Goal: Task Accomplishment & Management: Manage account settings

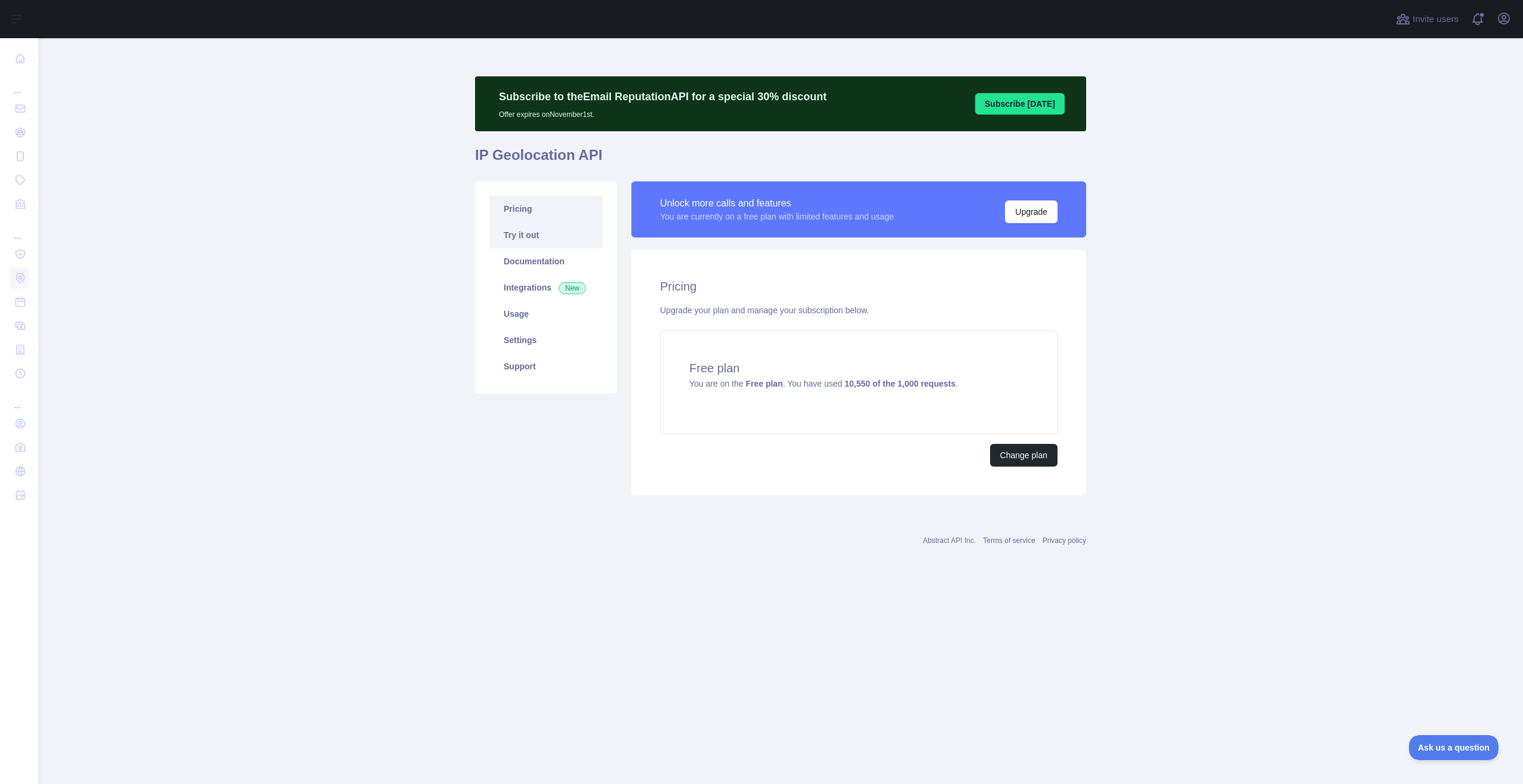
click at [531, 230] on link "Try it out" at bounding box center [546, 235] width 114 height 27
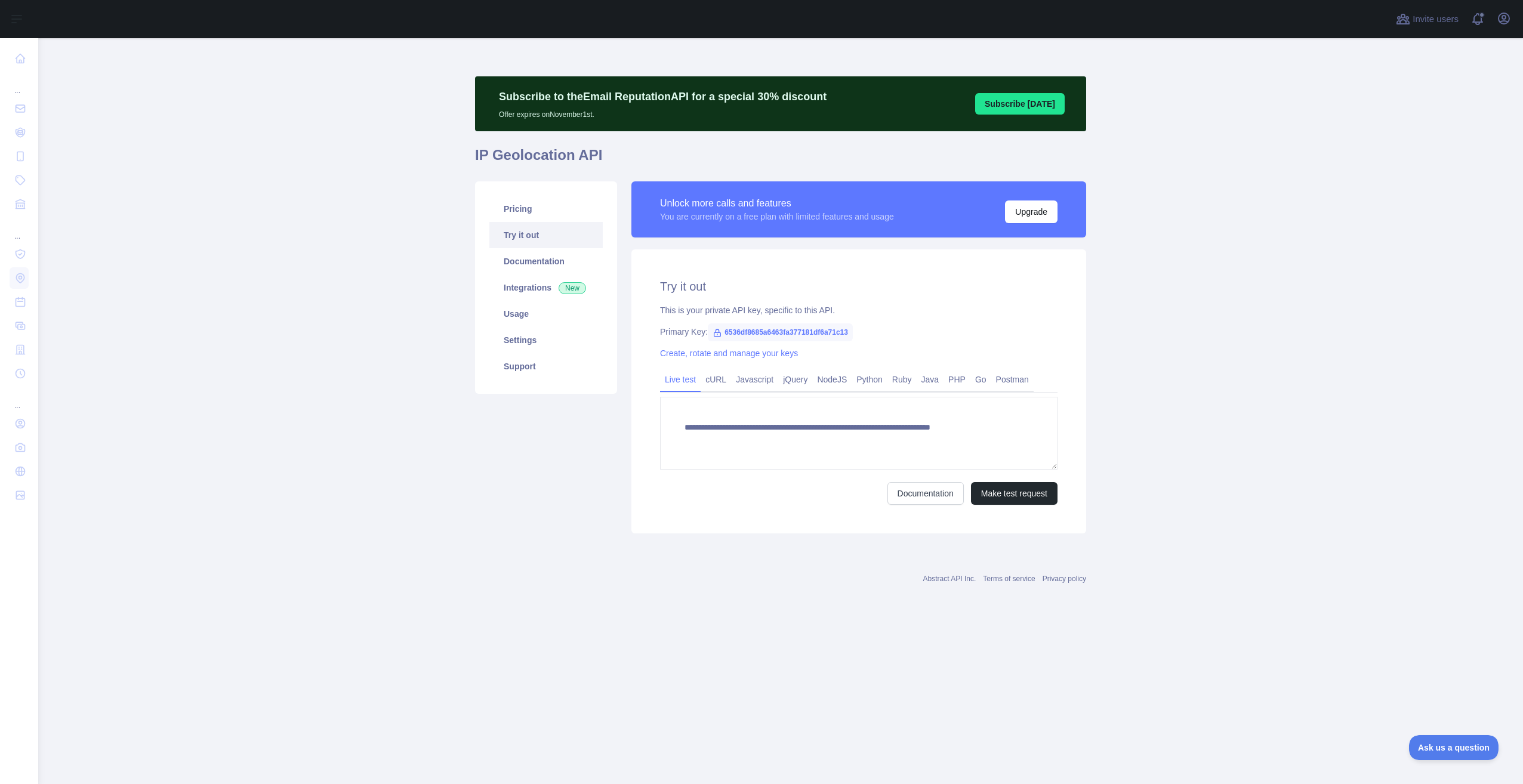
type textarea "**********"
click at [525, 206] on link "Pricing" at bounding box center [546, 209] width 114 height 27
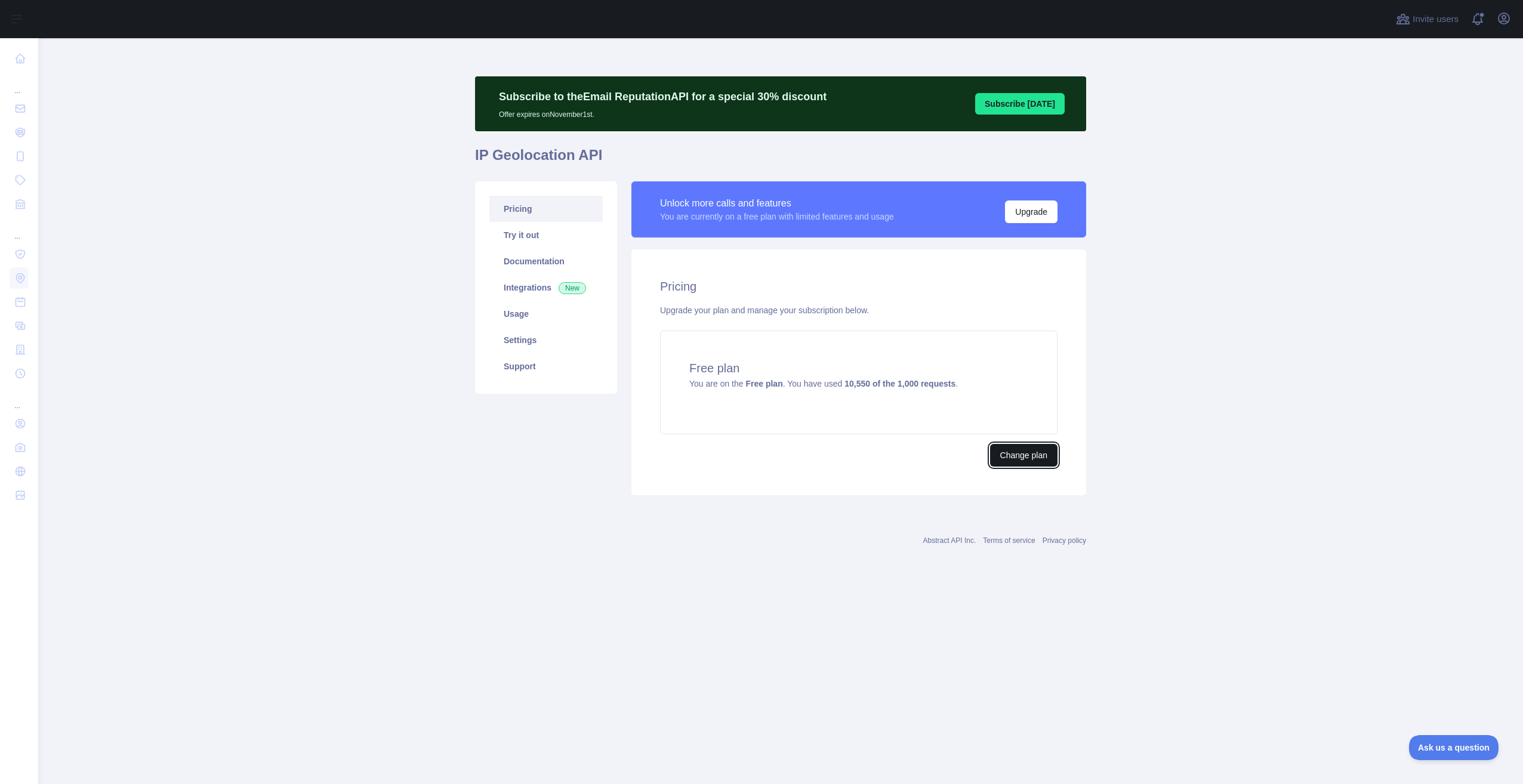
click at [1020, 461] on button "Change plan" at bounding box center [1023, 454] width 67 height 22
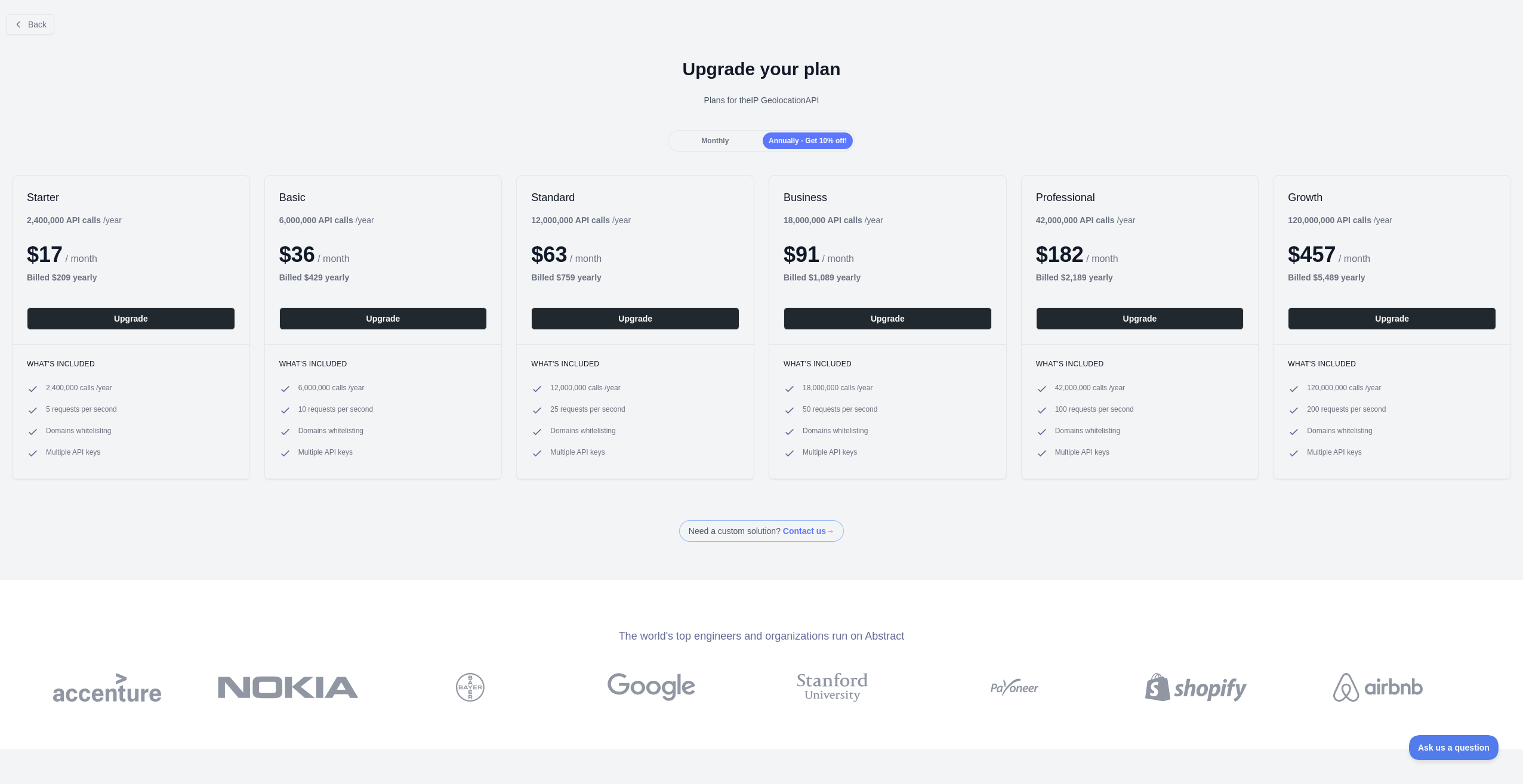
click at [709, 143] on span "Monthly" at bounding box center [715, 141] width 27 height 8
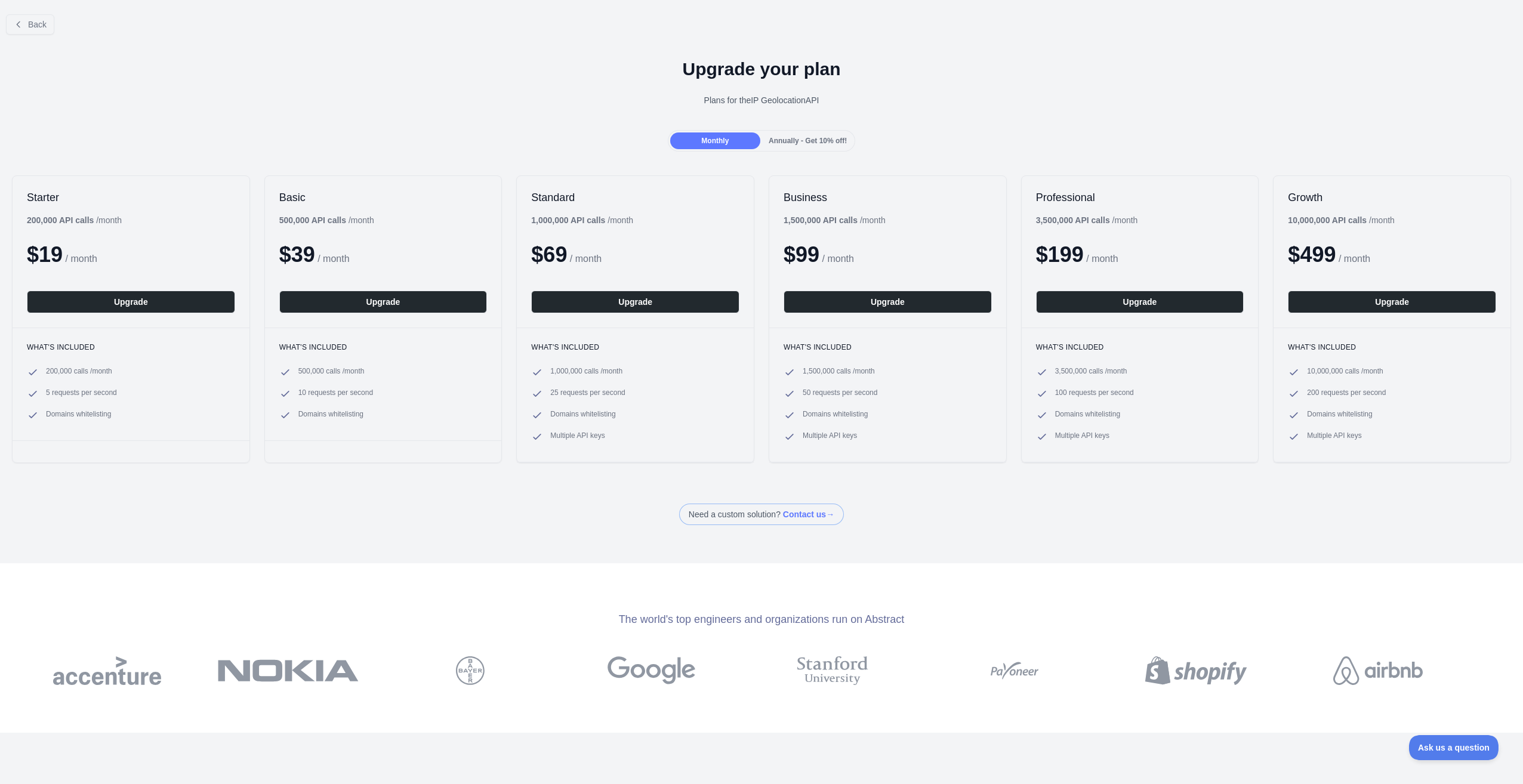
click at [810, 137] on span "Annually - Get 10% off!" at bounding box center [808, 141] width 78 height 8
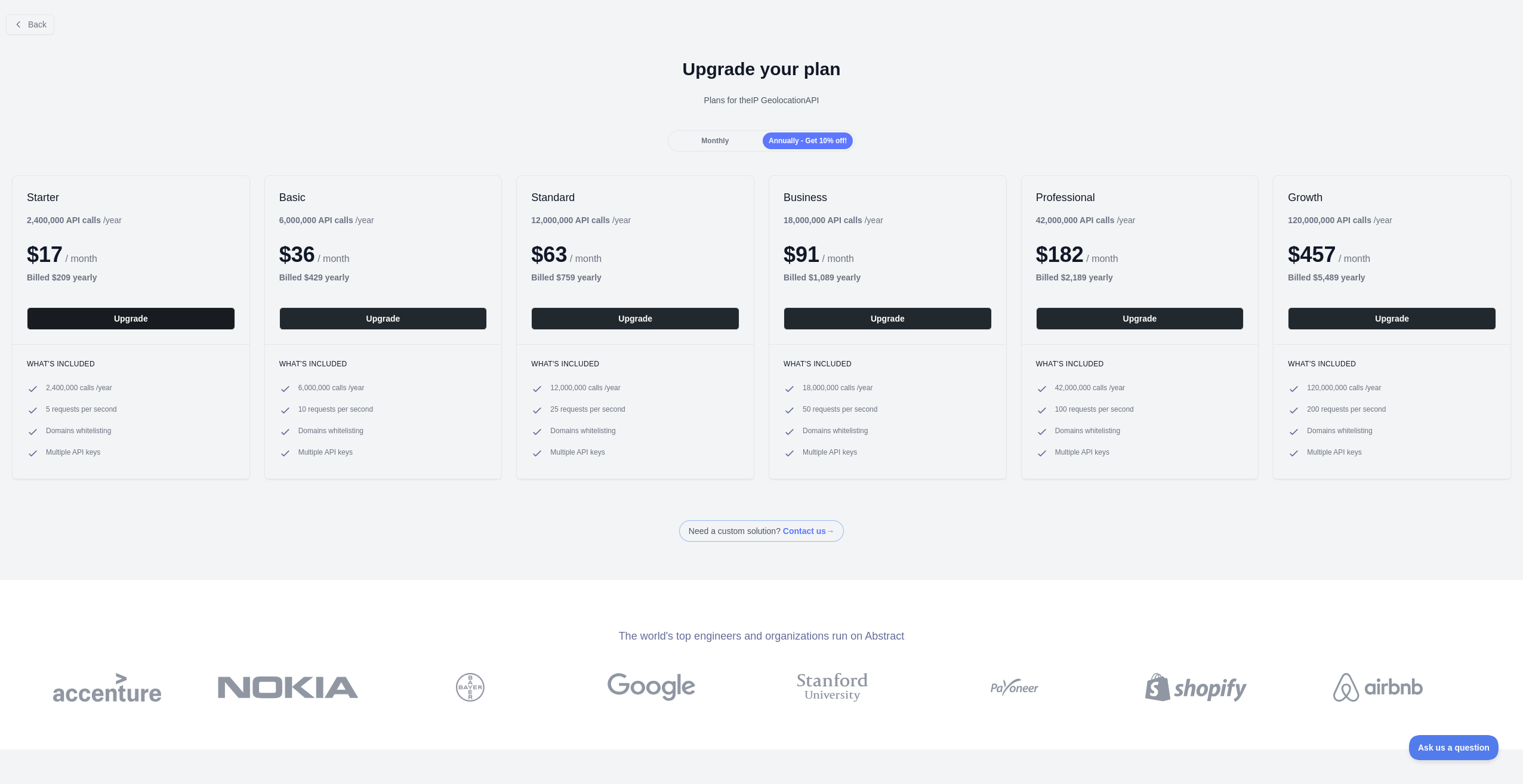
click at [101, 322] on button "Upgrade" at bounding box center [130, 318] width 208 height 22
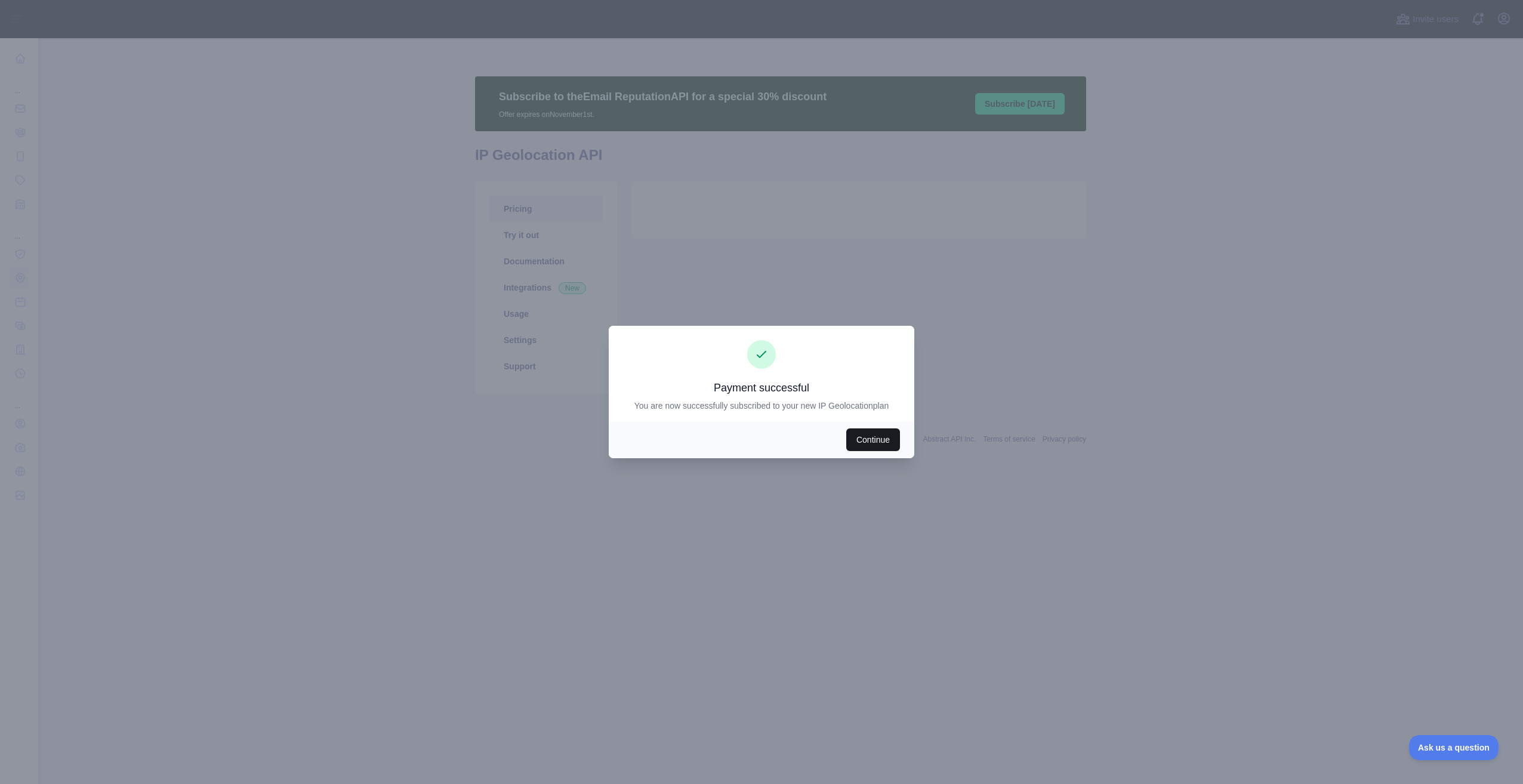
click at [886, 438] on button "Continue" at bounding box center [872, 439] width 54 height 22
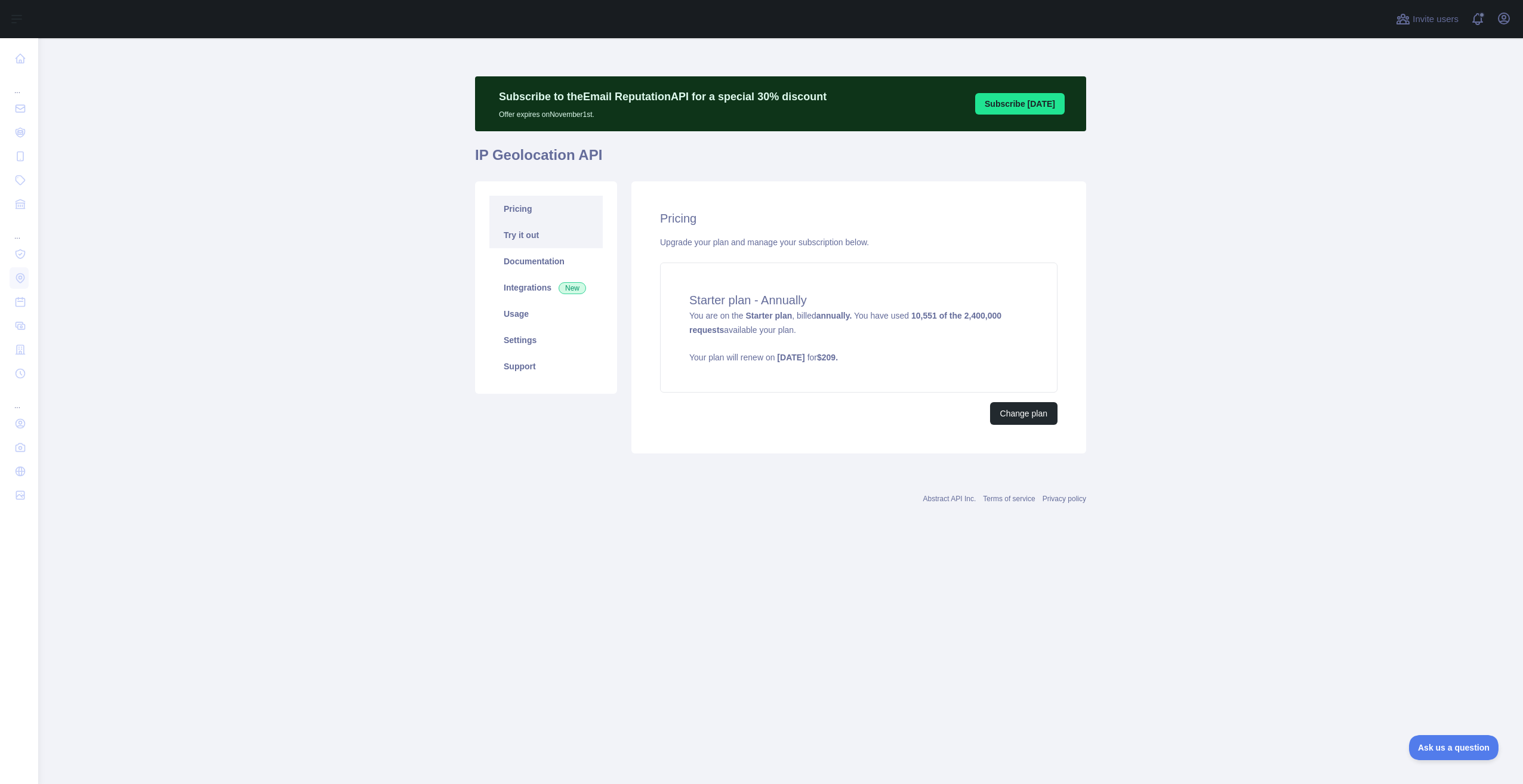
click at [537, 237] on link "Try it out" at bounding box center [546, 235] width 114 height 27
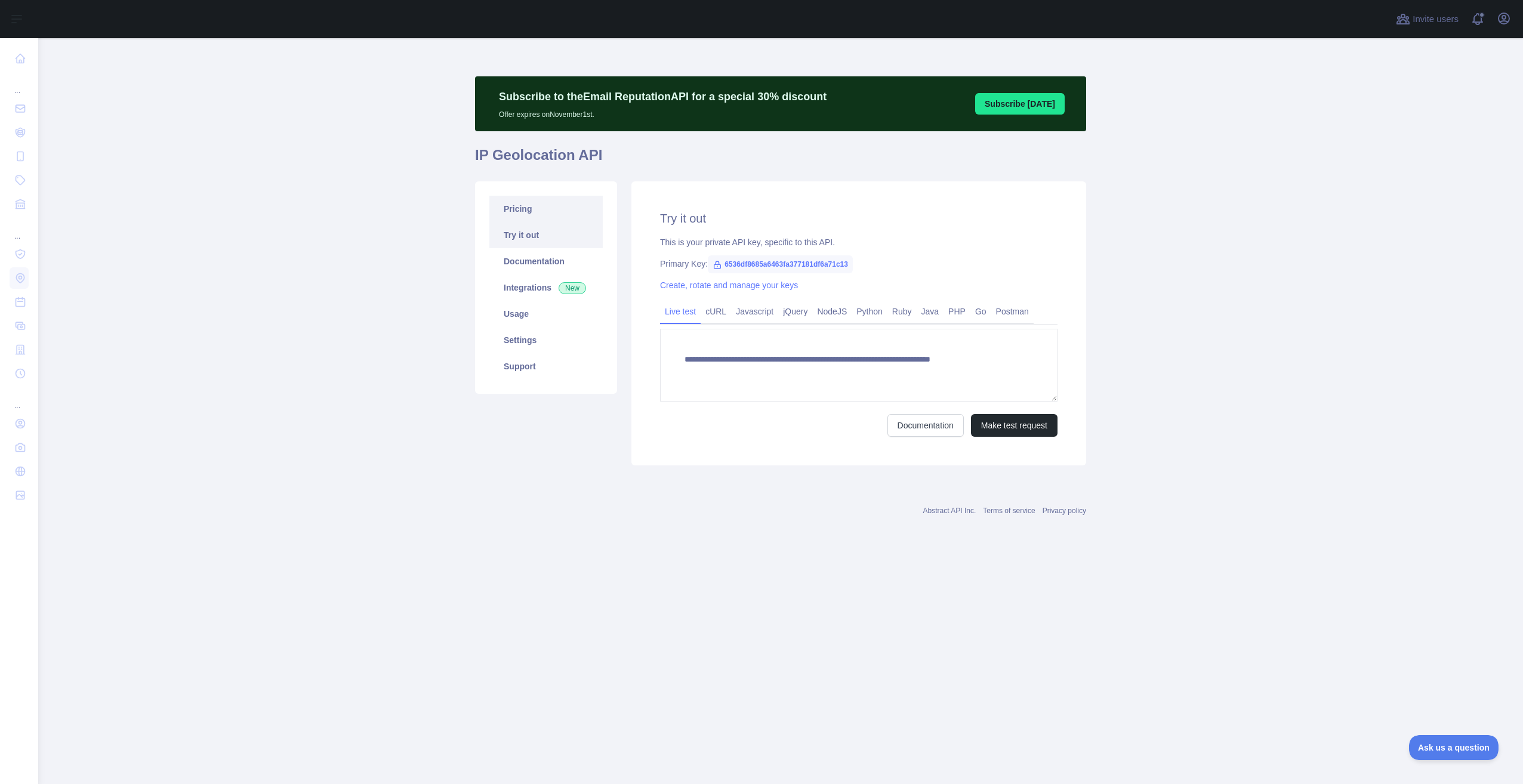
type textarea "**********"
click at [534, 216] on link "Pricing" at bounding box center [546, 209] width 114 height 27
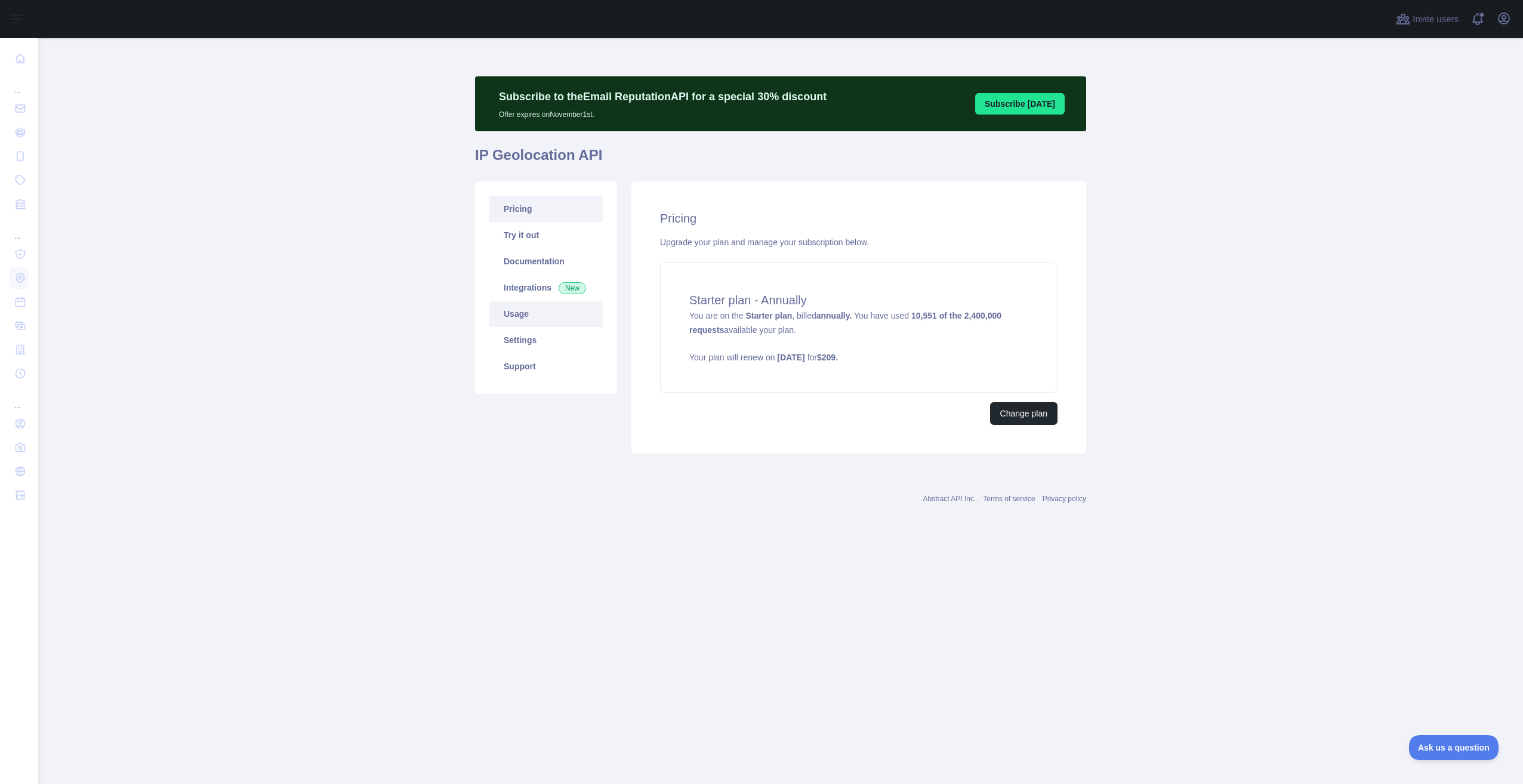
click at [540, 305] on link "Usage" at bounding box center [546, 314] width 114 height 27
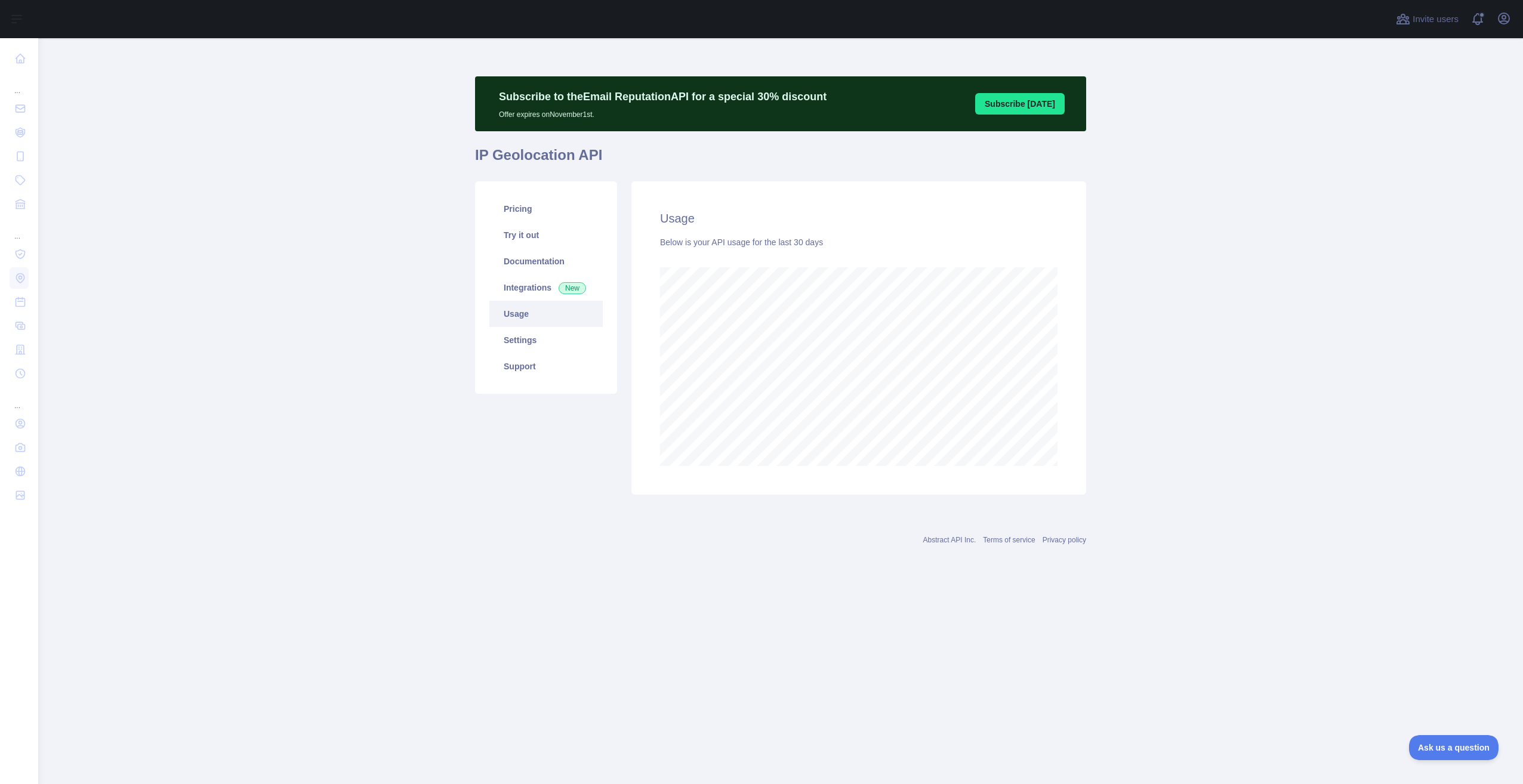
scroll to position [746, 1485]
click at [546, 293] on link "Integrations New" at bounding box center [546, 288] width 114 height 27
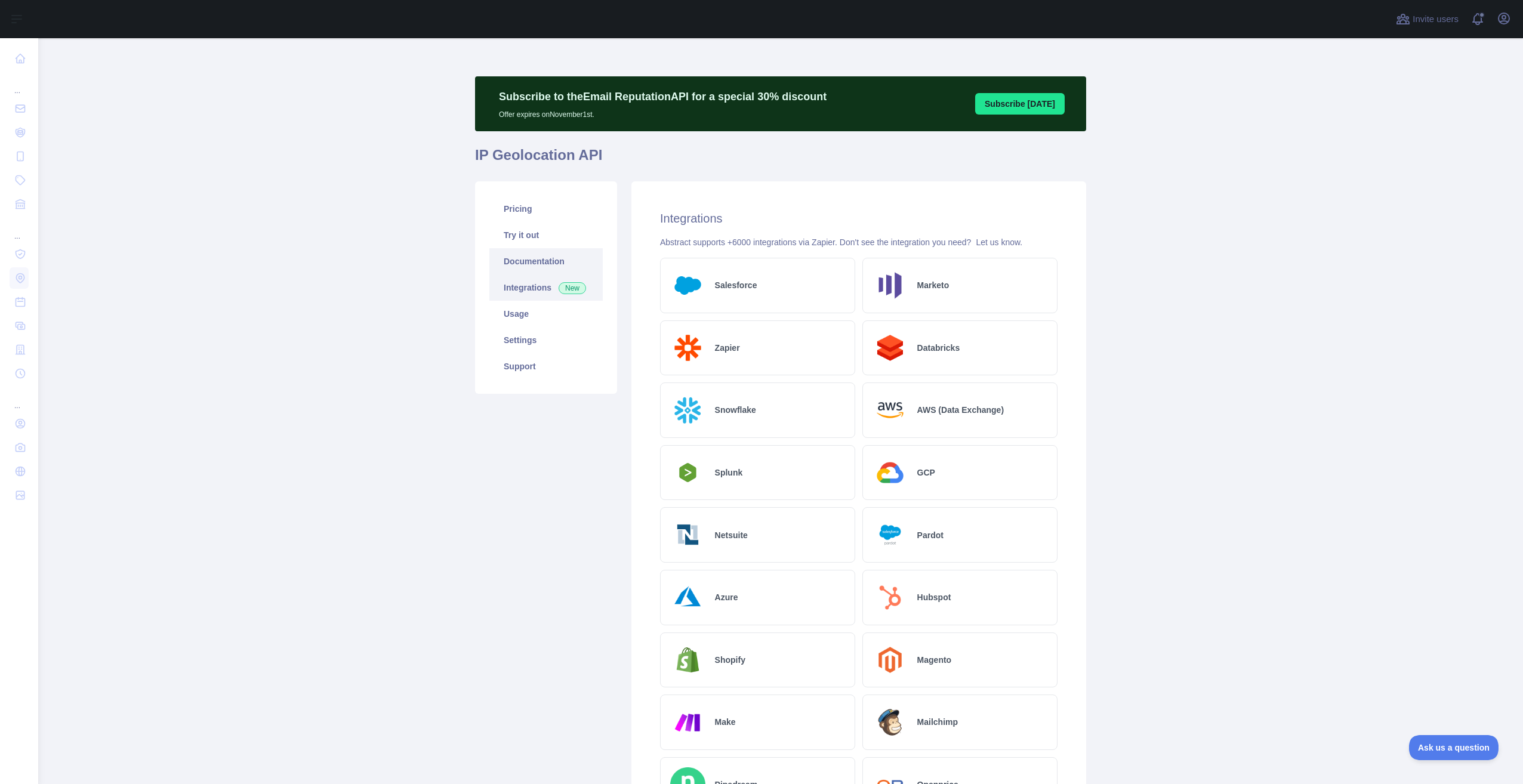
click at [541, 261] on link "Documentation" at bounding box center [546, 261] width 114 height 27
click at [528, 196] on link "Pricing" at bounding box center [546, 209] width 114 height 27
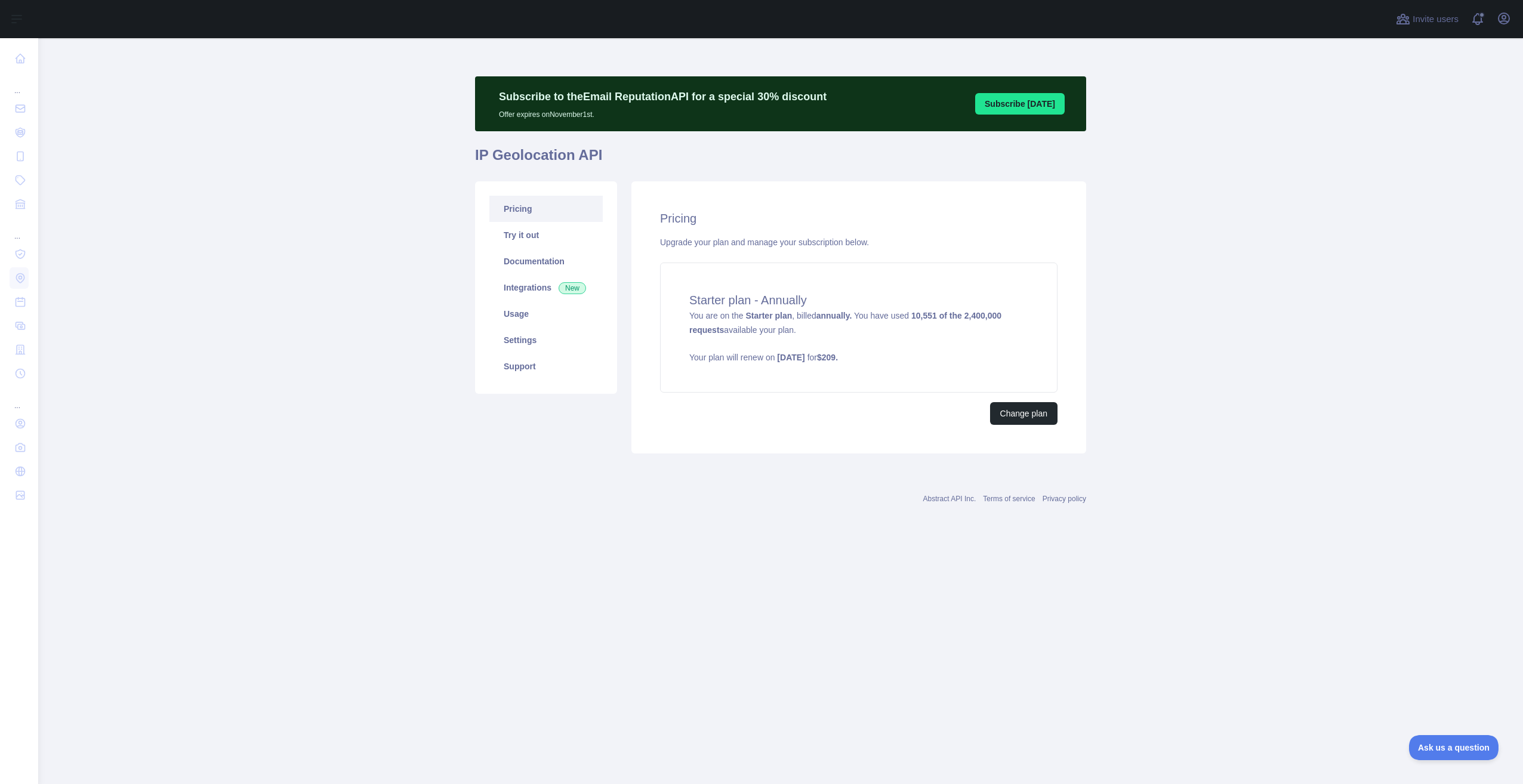
click at [548, 210] on link "Pricing" at bounding box center [546, 209] width 114 height 27
click at [1046, 412] on button "Change plan" at bounding box center [1023, 413] width 67 height 22
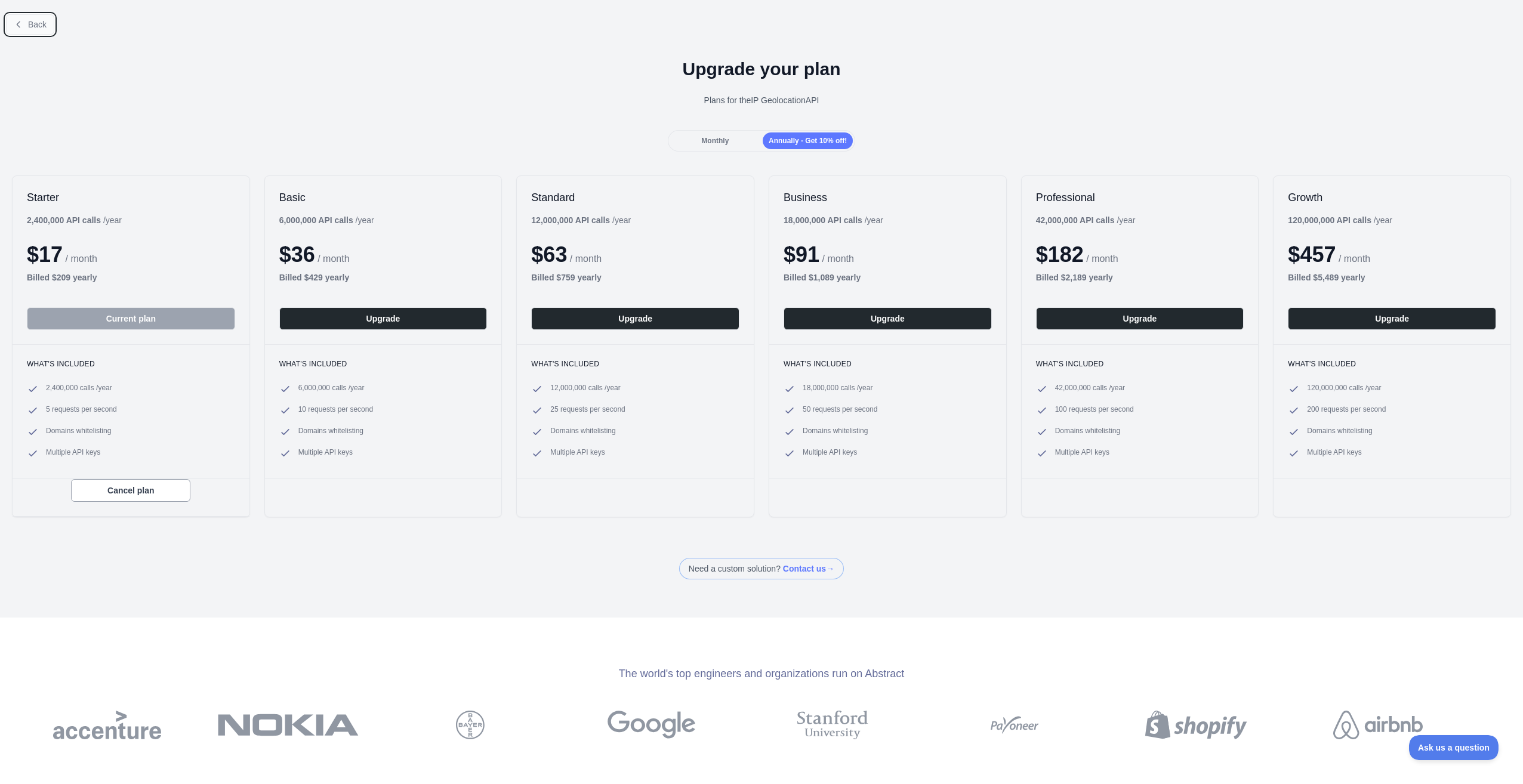
click at [35, 29] on span "Back" at bounding box center [37, 25] width 18 height 10
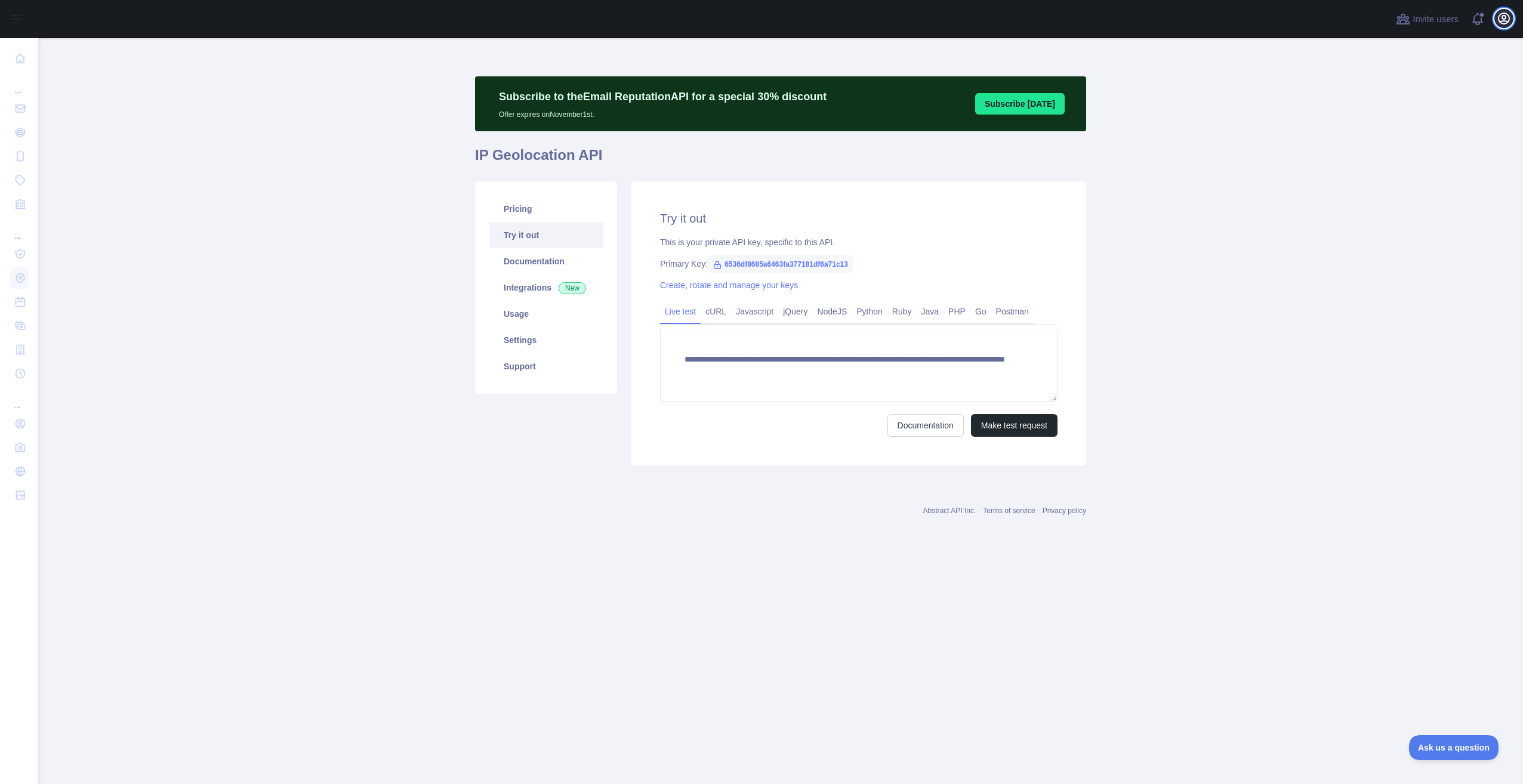
click at [1501, 20] on icon "button" at bounding box center [1503, 18] width 14 height 14
click at [1428, 90] on link "Account settings" at bounding box center [1446, 86] width 133 height 22
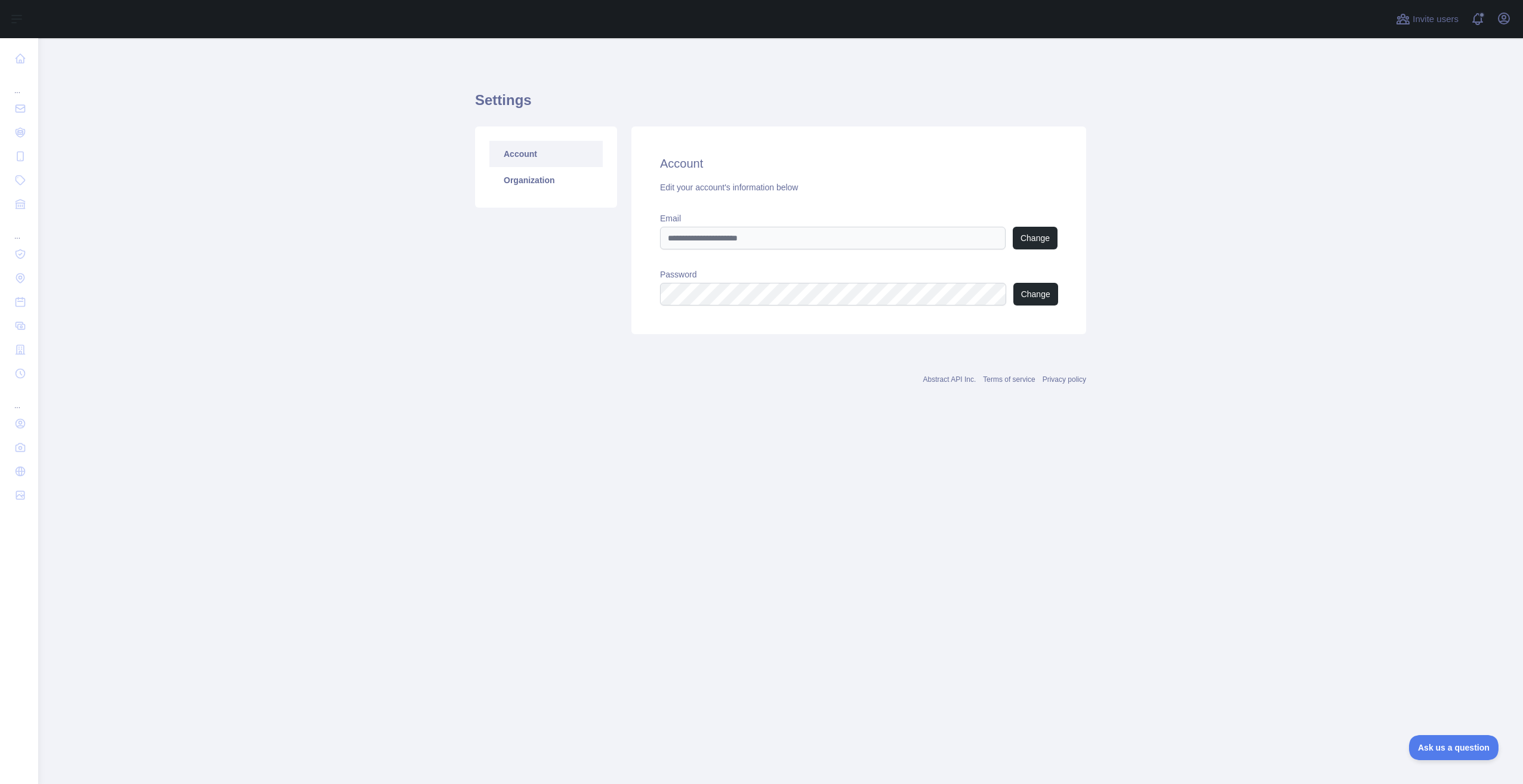
click at [108, 126] on main "Settings Account Organization Account Edit your account's information below Ema…" at bounding box center [780, 411] width 1485 height 746
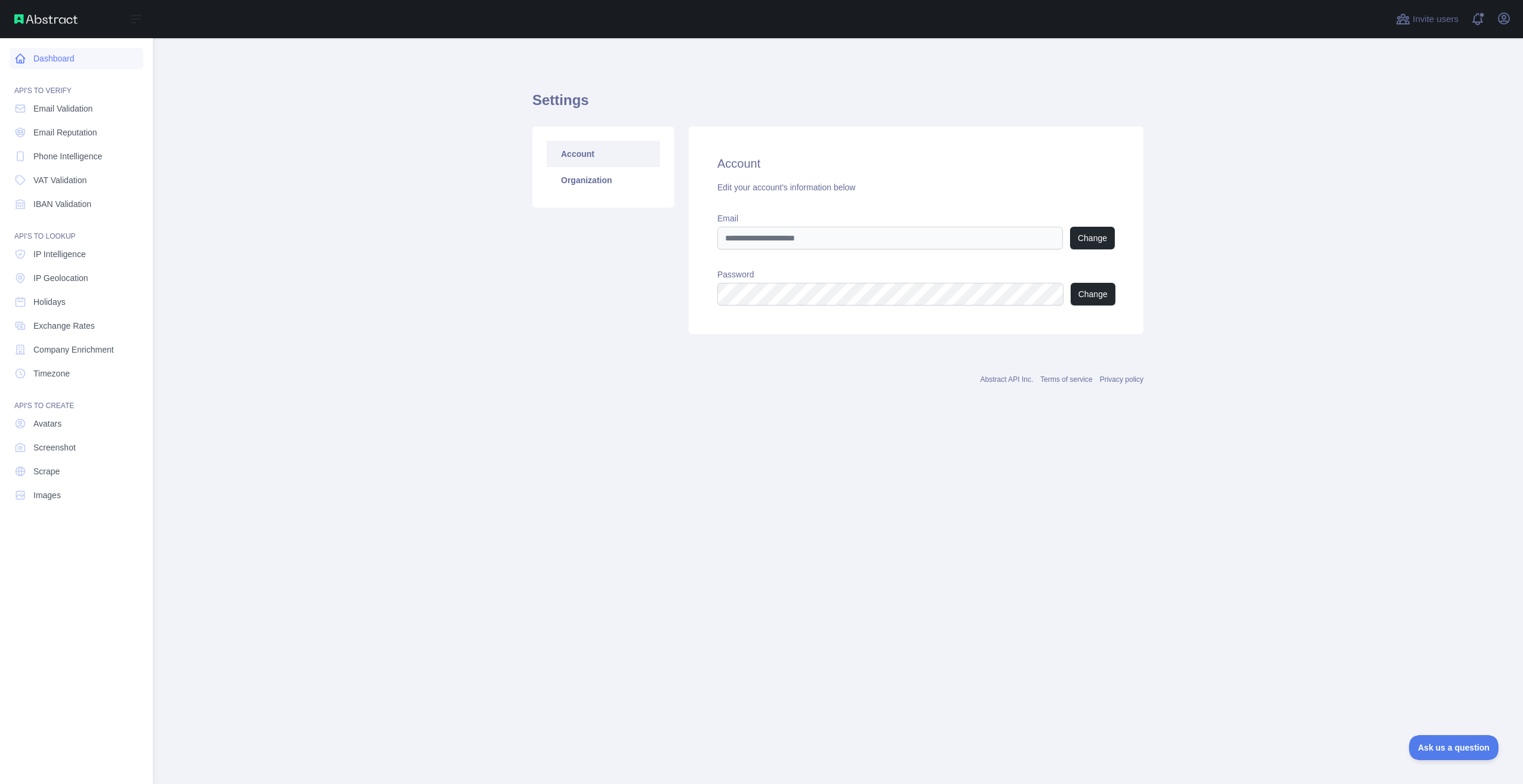
click at [59, 57] on link "Dashboard" at bounding box center [76, 59] width 133 height 22
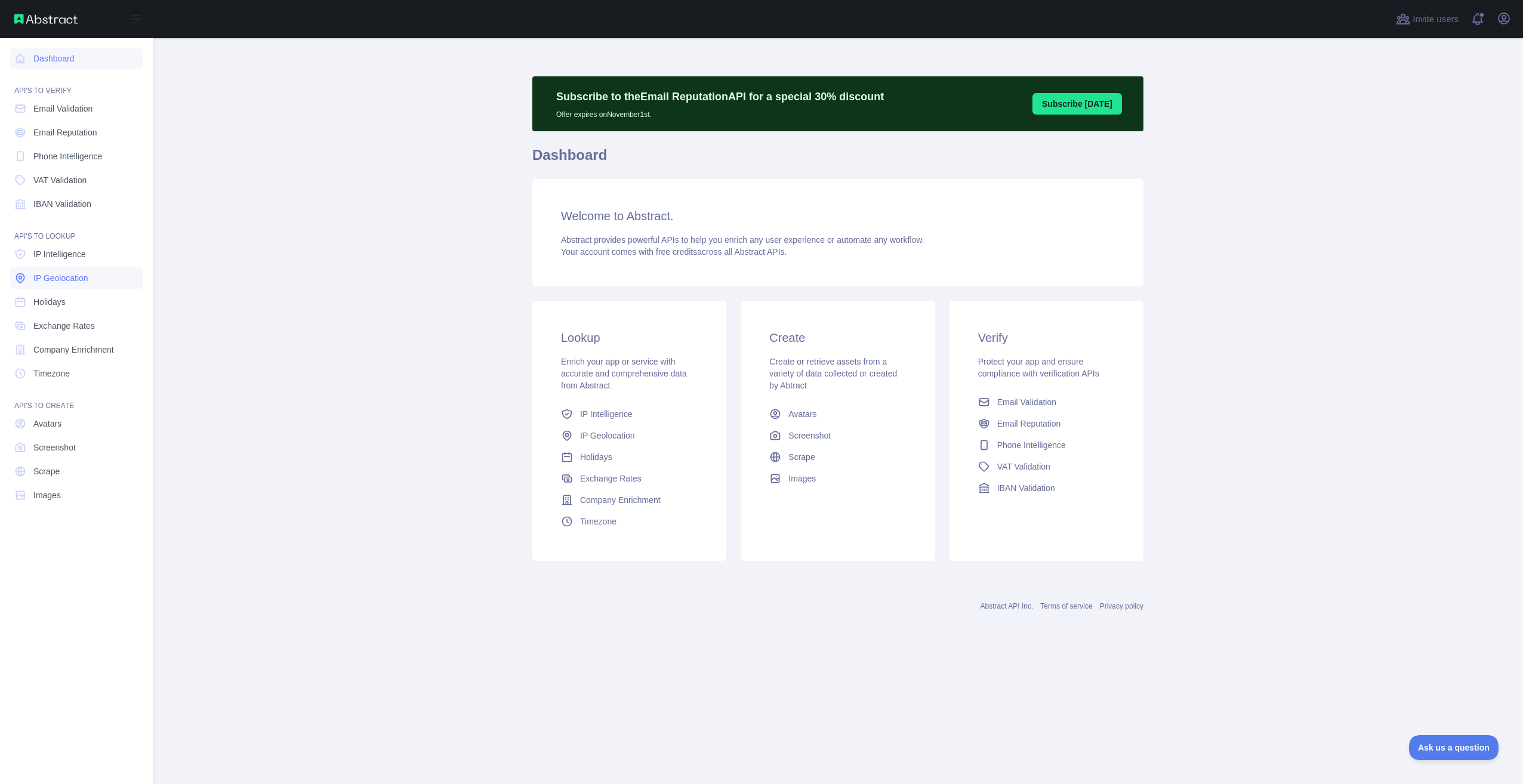
click at [67, 280] on span "IP Geolocation" at bounding box center [61, 278] width 55 height 12
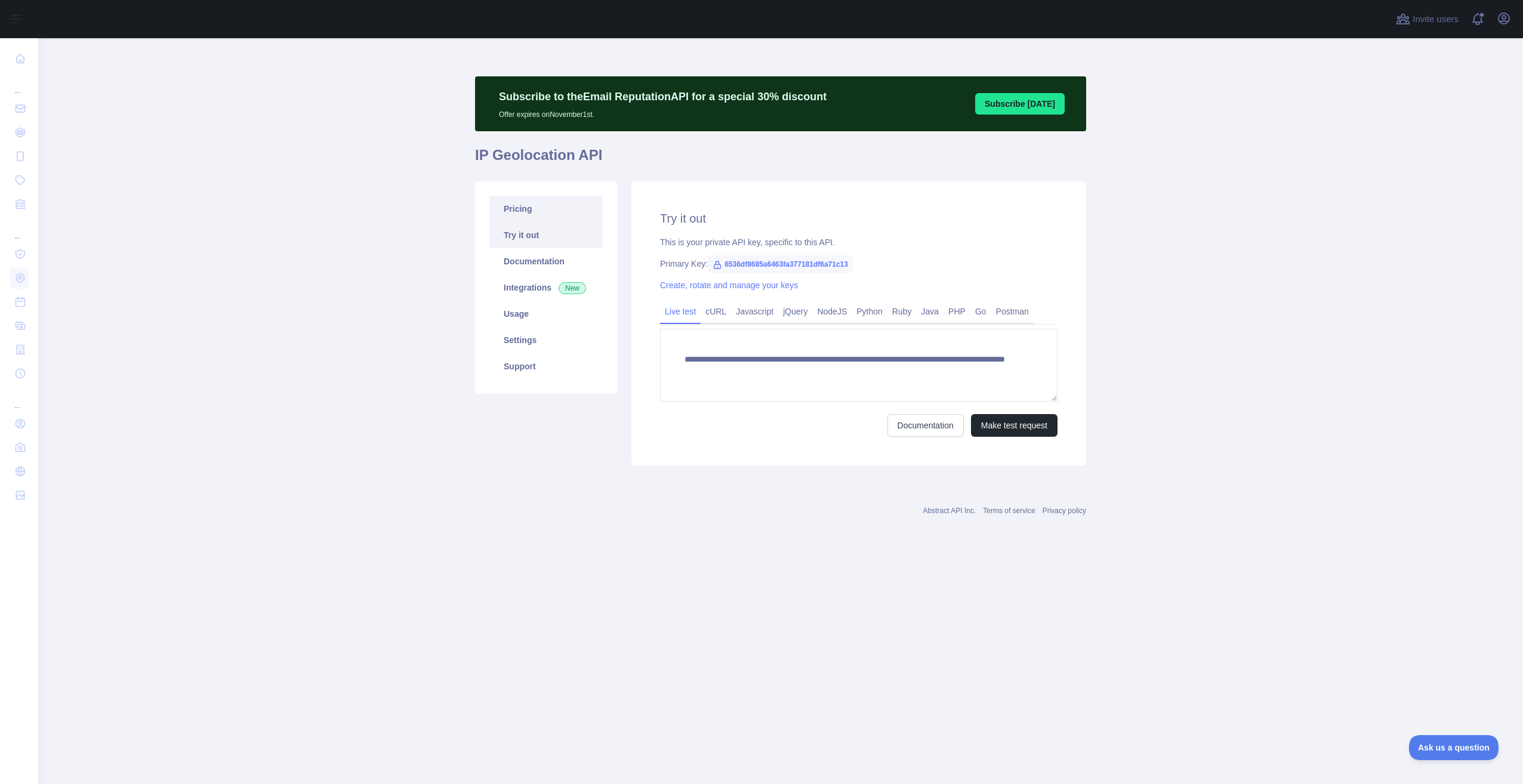
click at [541, 211] on link "Pricing" at bounding box center [546, 209] width 114 height 27
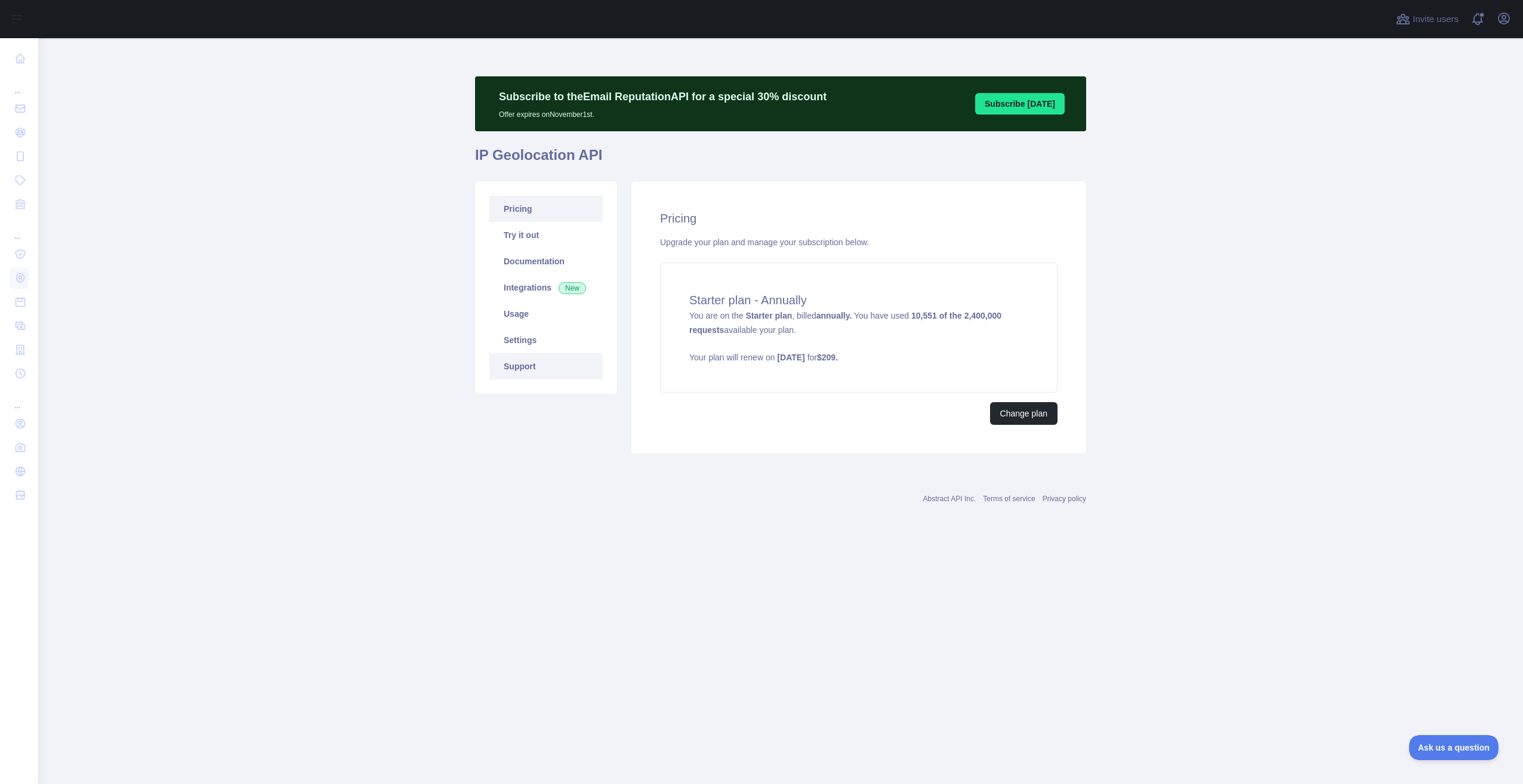
click at [528, 369] on link "Support" at bounding box center [546, 366] width 114 height 27
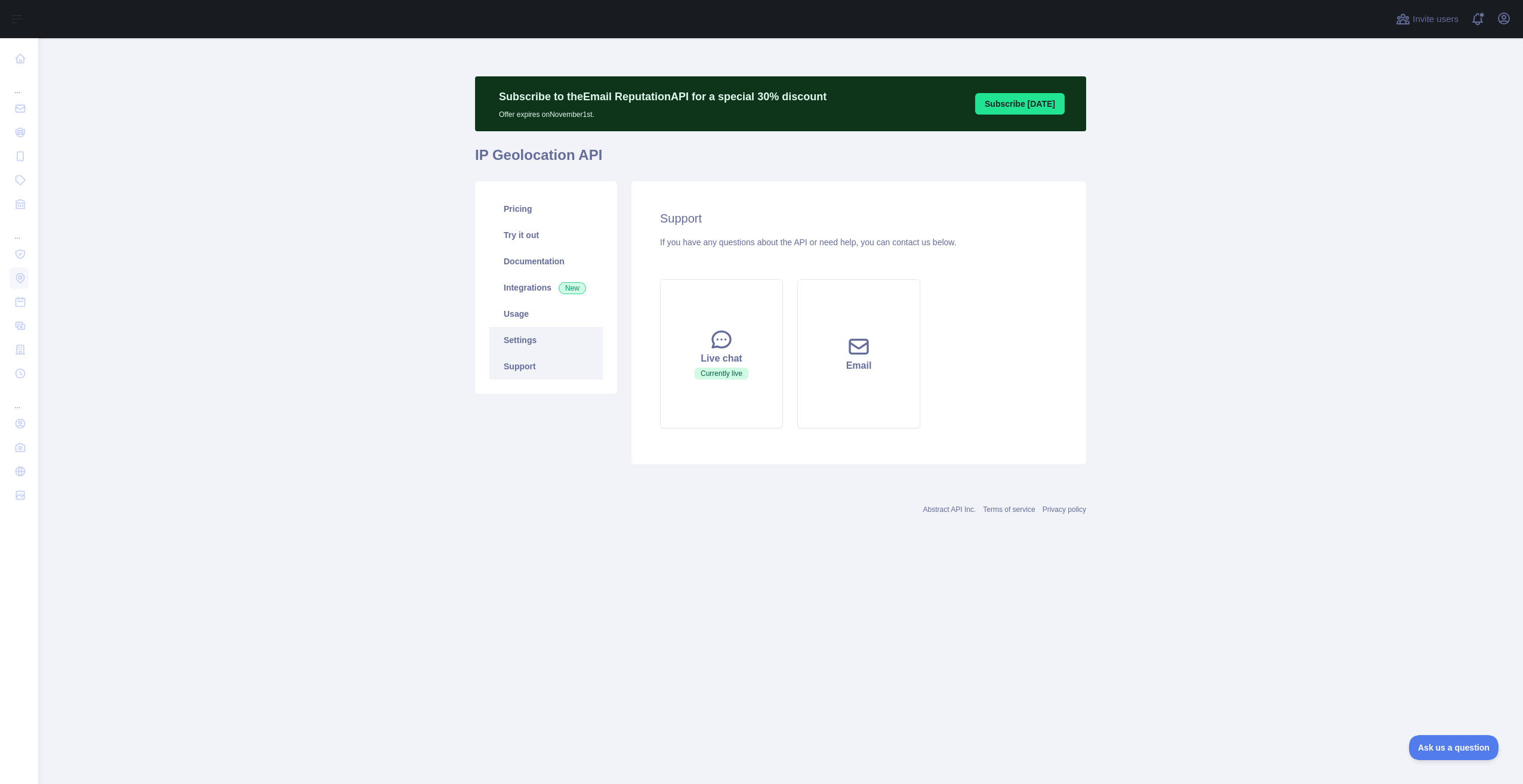
click at [528, 346] on link "Settings" at bounding box center [546, 340] width 114 height 27
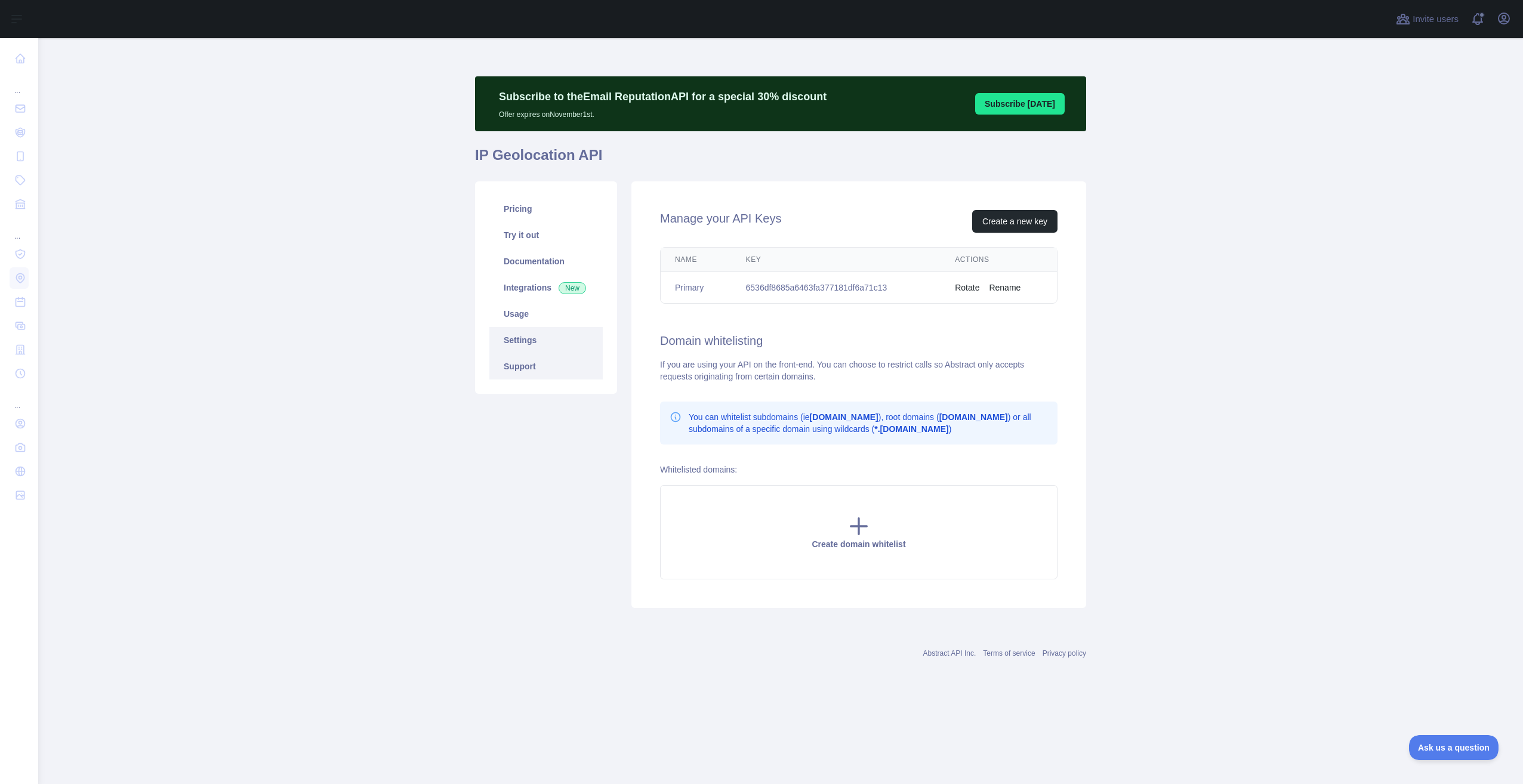
click at [528, 365] on link "Support" at bounding box center [546, 366] width 114 height 27
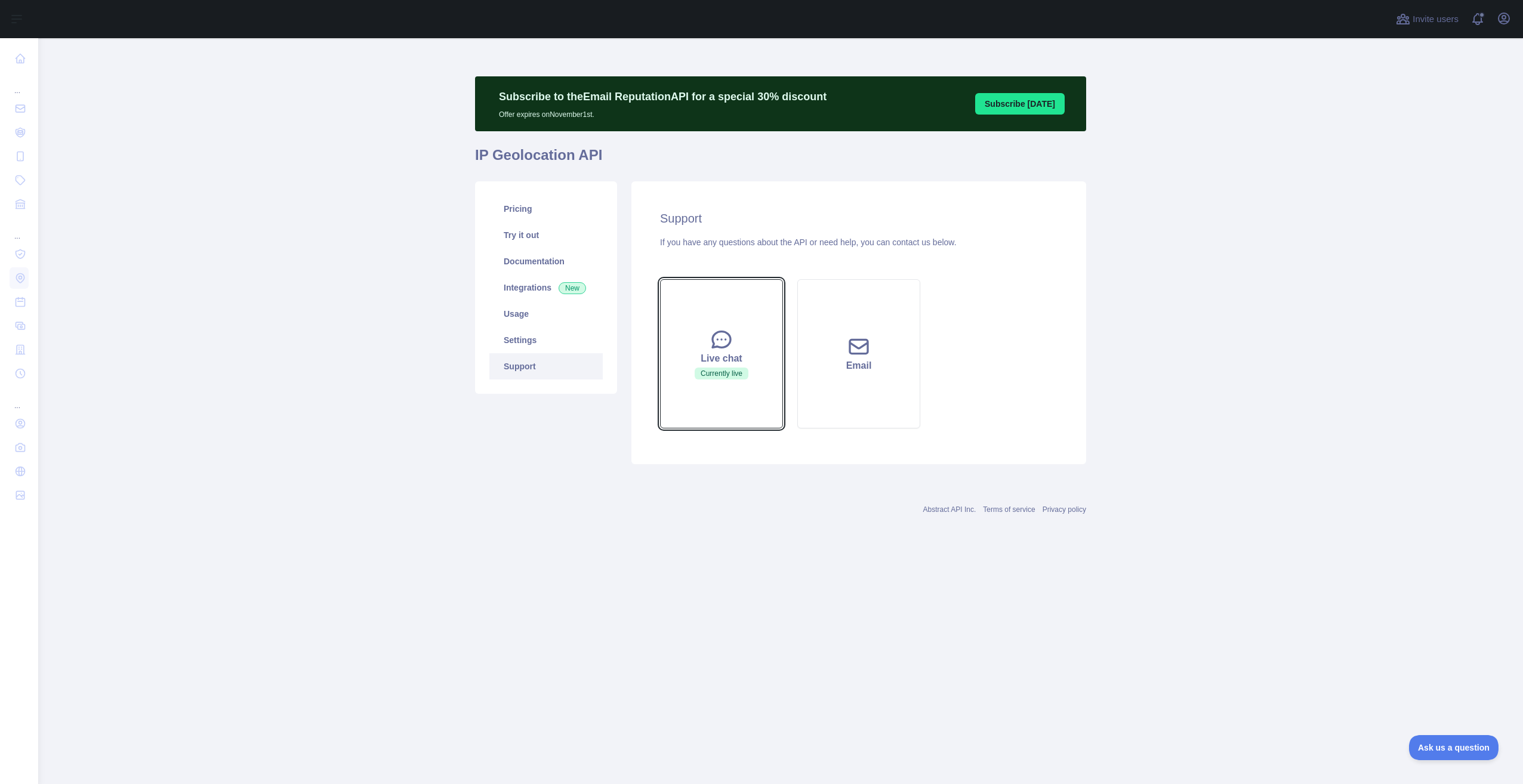
click at [702, 335] on button "Live chat Currently live" at bounding box center [721, 354] width 123 height 149
click at [1434, 748] on span "Ask us a question" at bounding box center [1448, 746] width 90 height 8
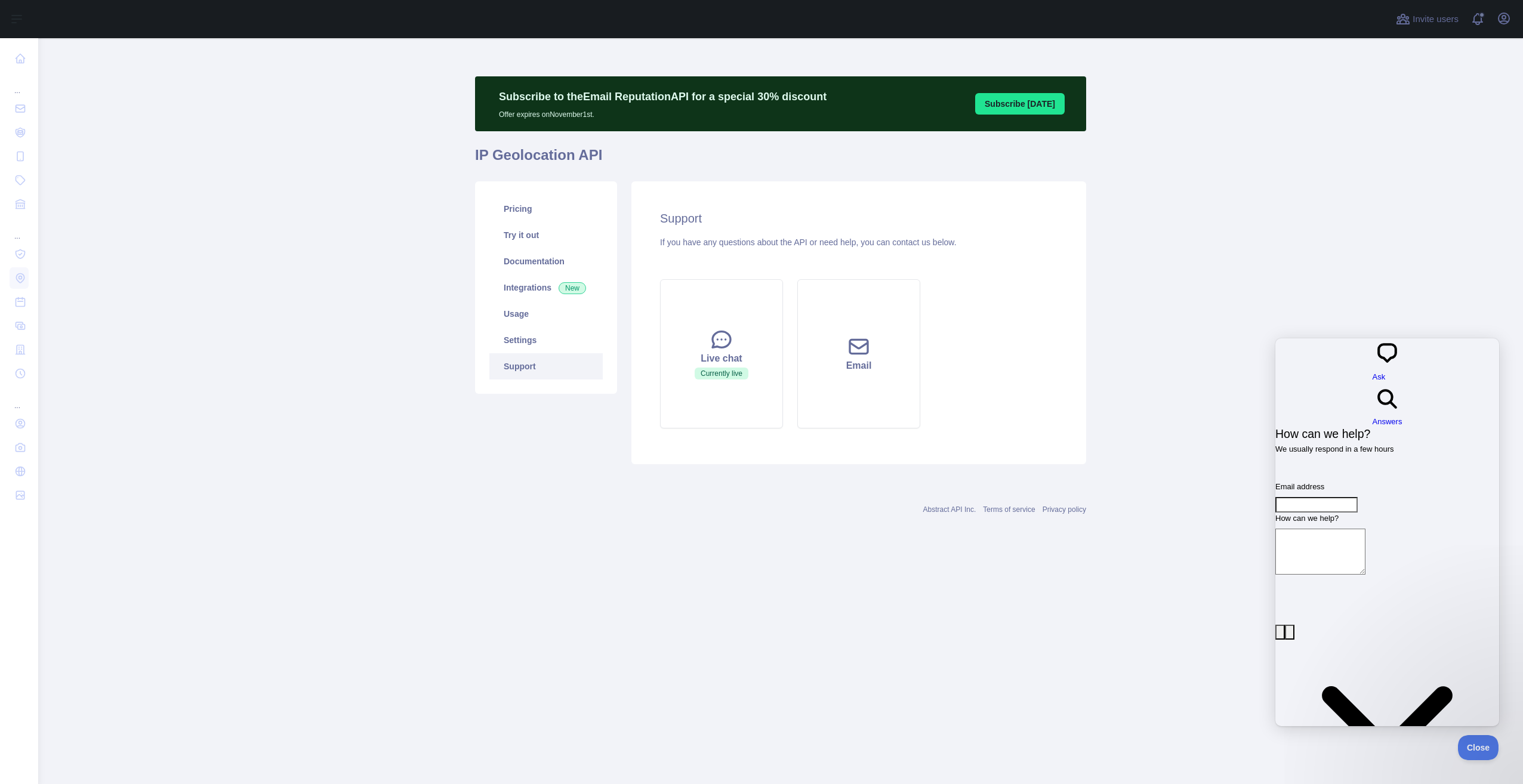
click at [1346, 496] on input "Email address" at bounding box center [1316, 504] width 82 height 16
type input "**********"
click at [1359, 529] on textarea "How can we help?" at bounding box center [1320, 551] width 90 height 46
click at [1341, 529] on textarea "**********" at bounding box center [1320, 551] width 90 height 46
type textarea "**********"
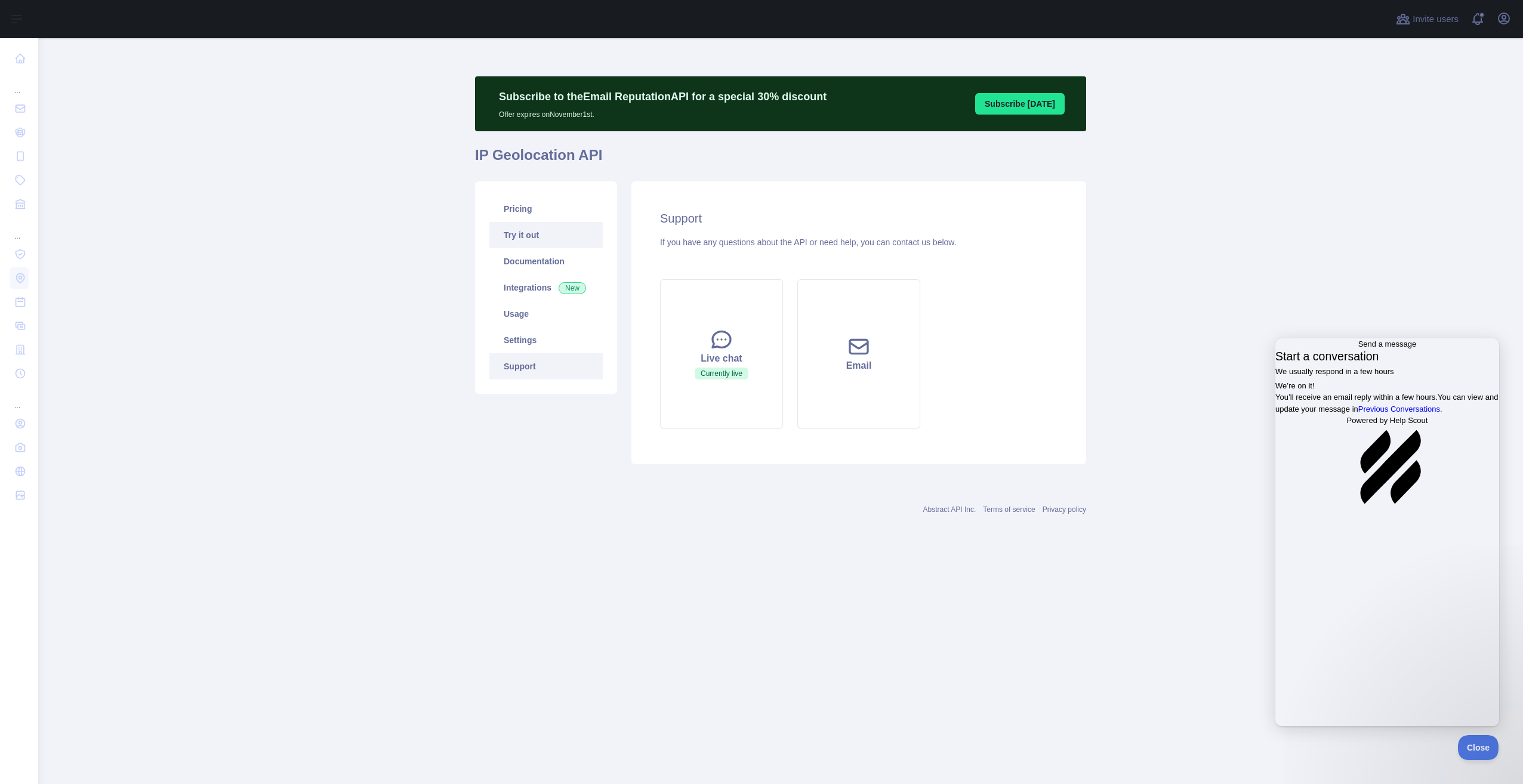
click at [533, 230] on link "Try it out" at bounding box center [546, 235] width 114 height 27
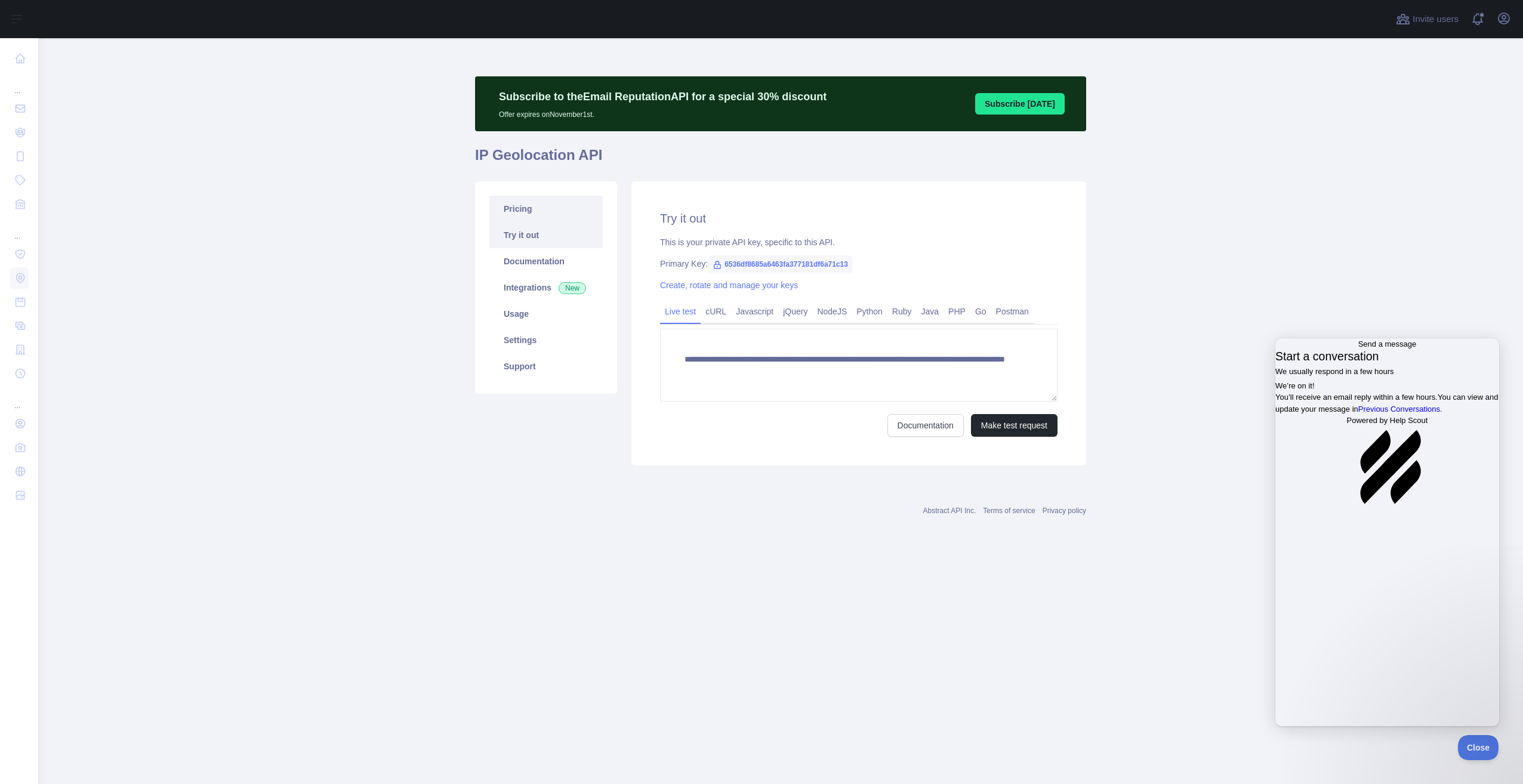
click at [529, 214] on link "Pricing" at bounding box center [546, 209] width 114 height 27
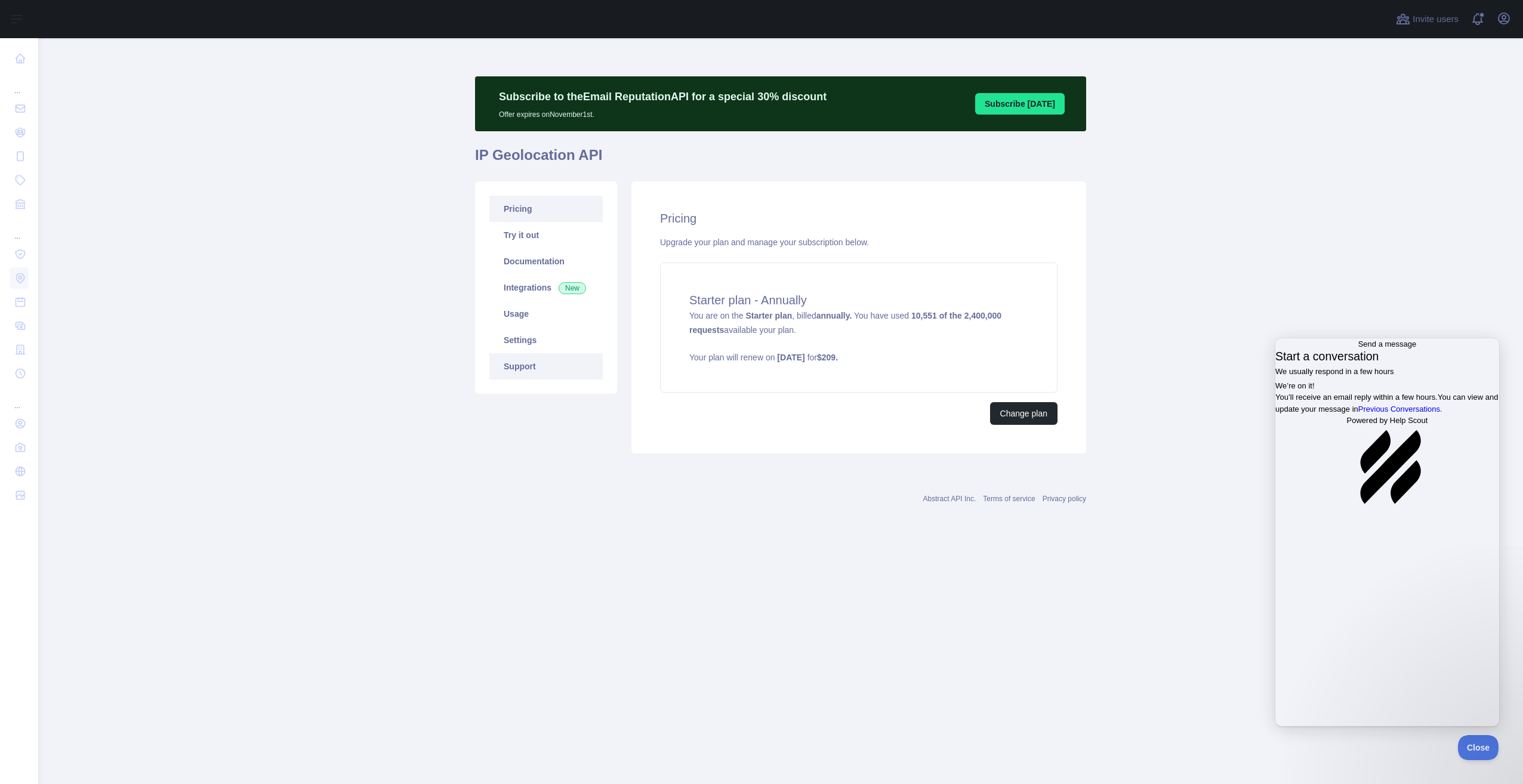
click at [529, 361] on link "Support" at bounding box center [546, 366] width 114 height 27
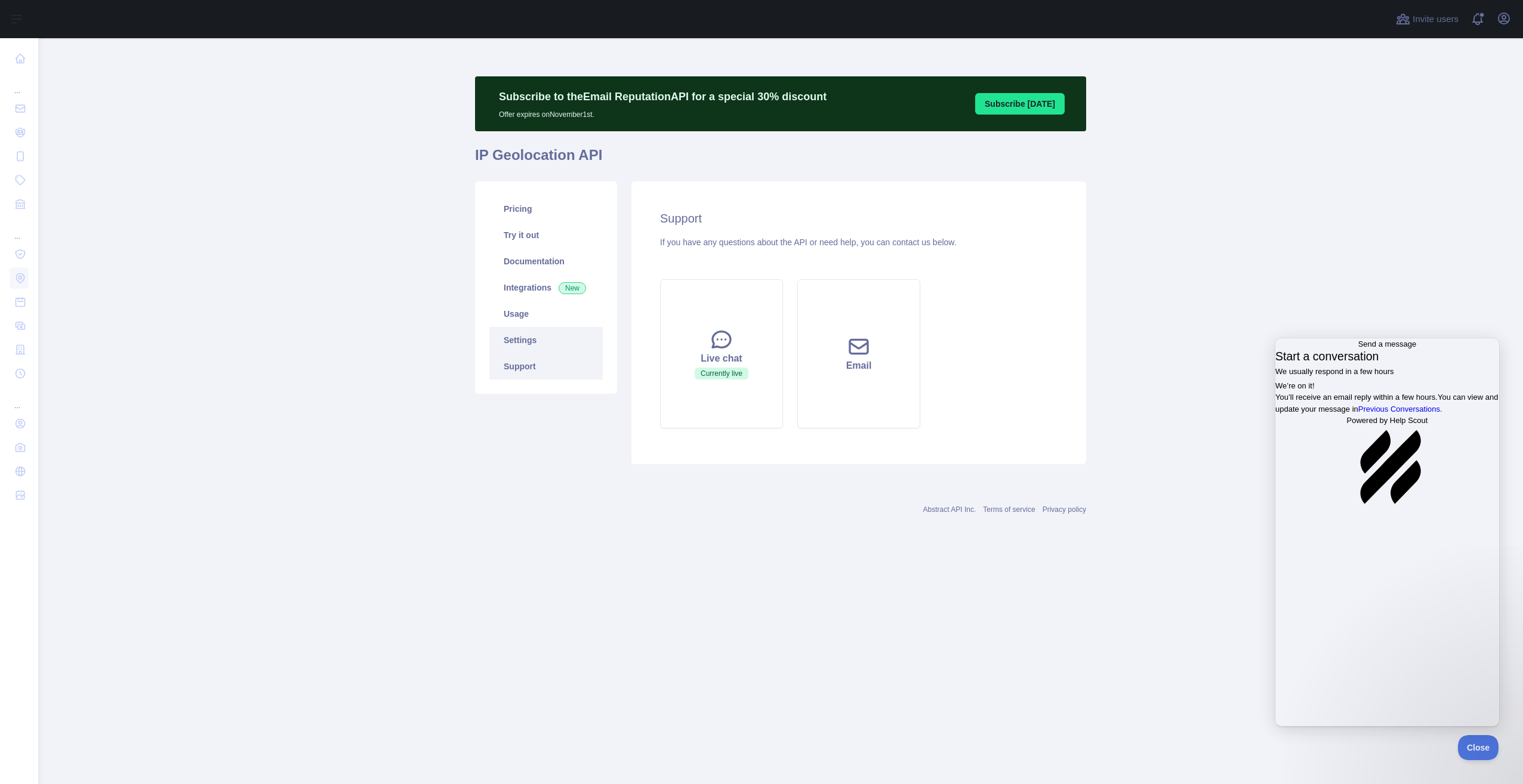
click at [529, 345] on link "Settings" at bounding box center [546, 340] width 114 height 27
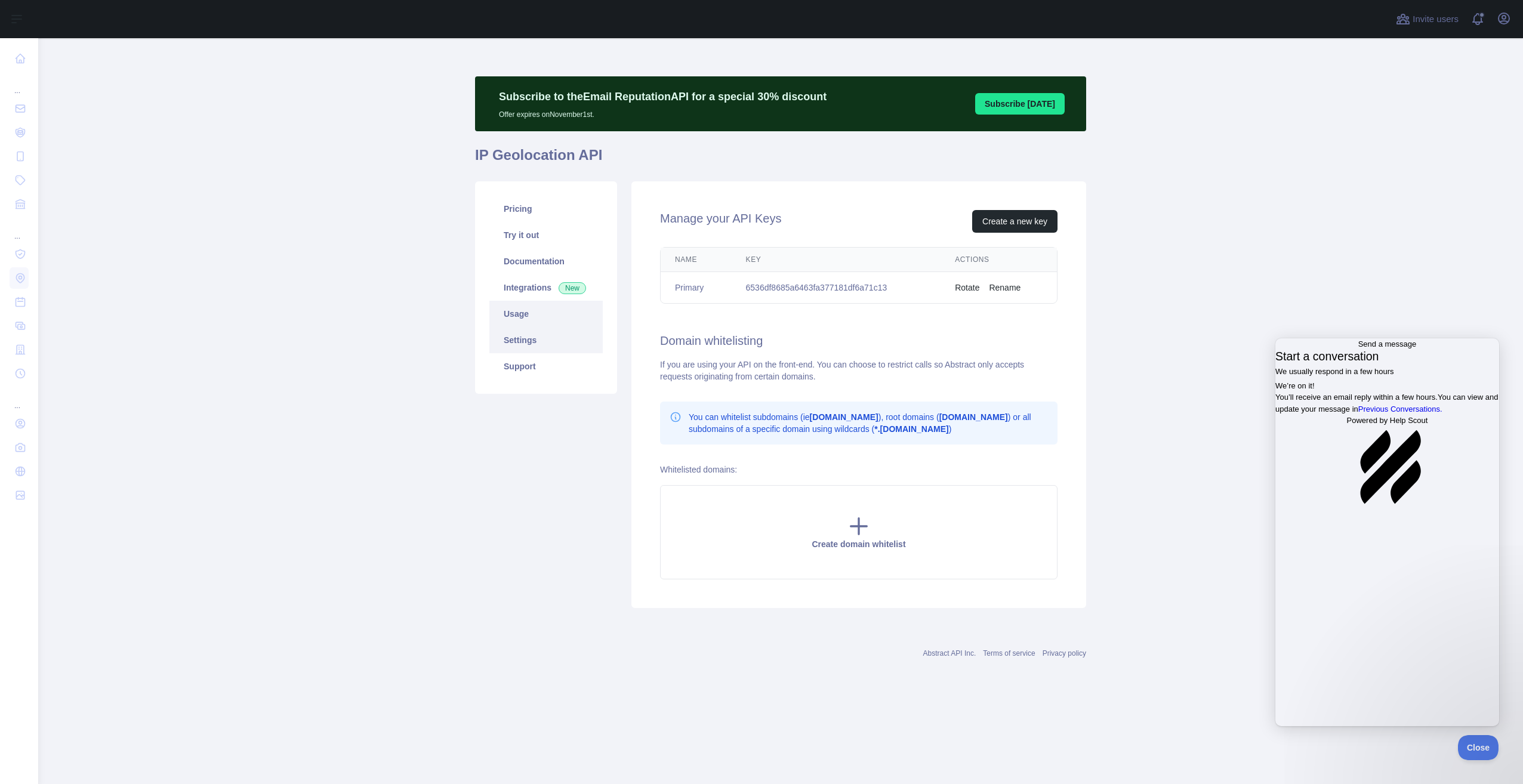
click at [526, 308] on link "Usage" at bounding box center [546, 314] width 114 height 27
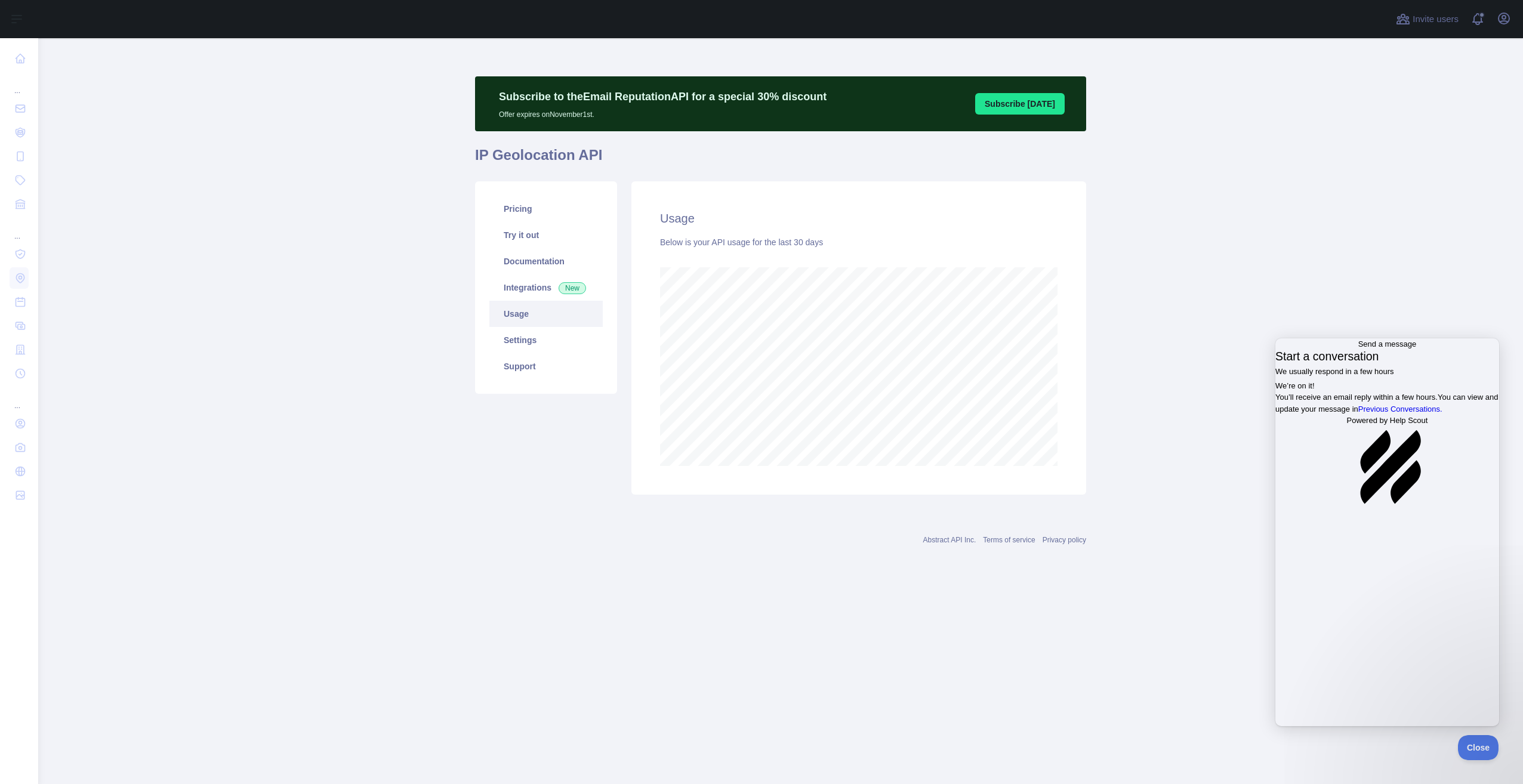
scroll to position [746, 1485]
click at [521, 285] on link "Integrations New" at bounding box center [546, 288] width 114 height 27
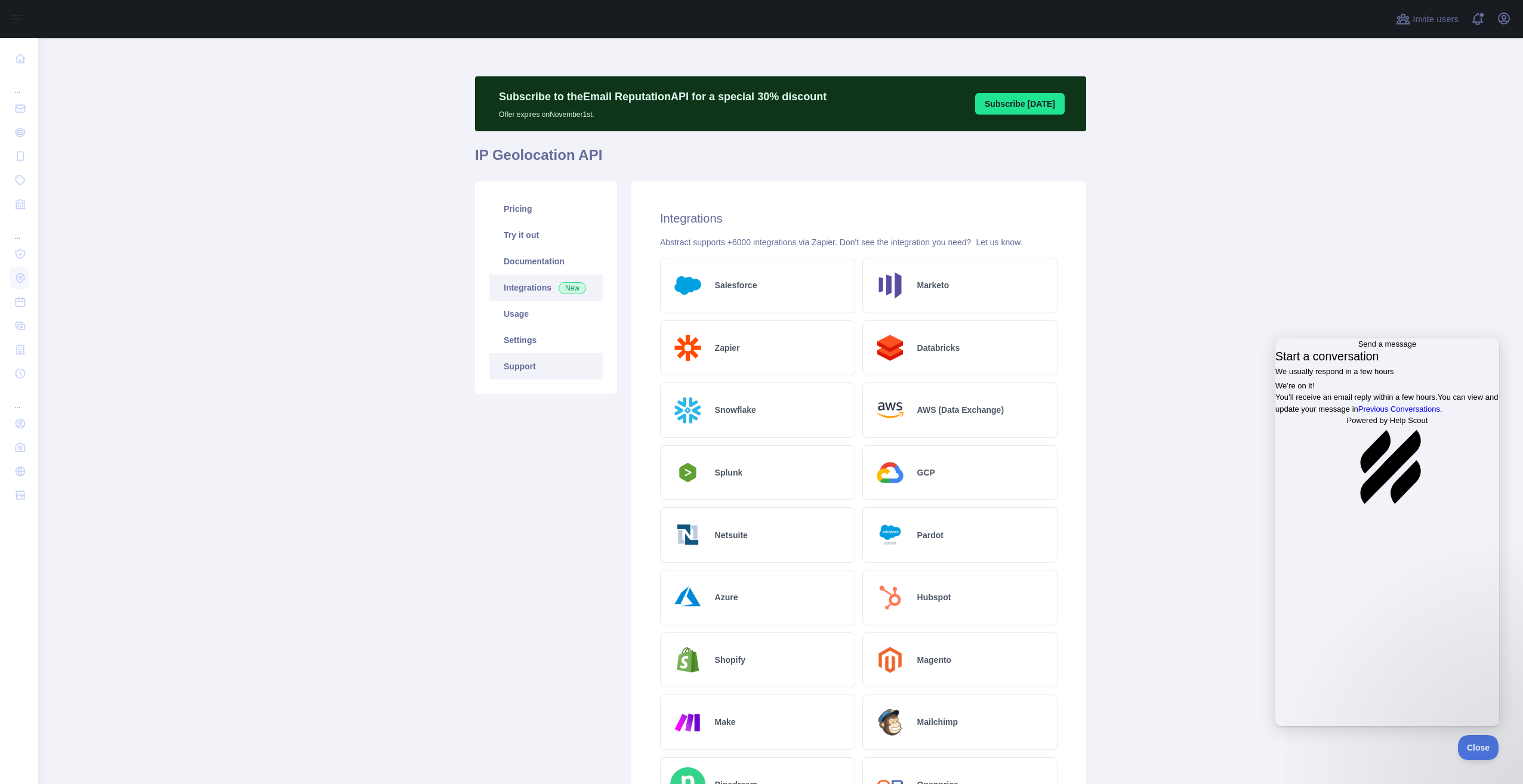
click at [531, 362] on link "Support" at bounding box center [546, 366] width 114 height 27
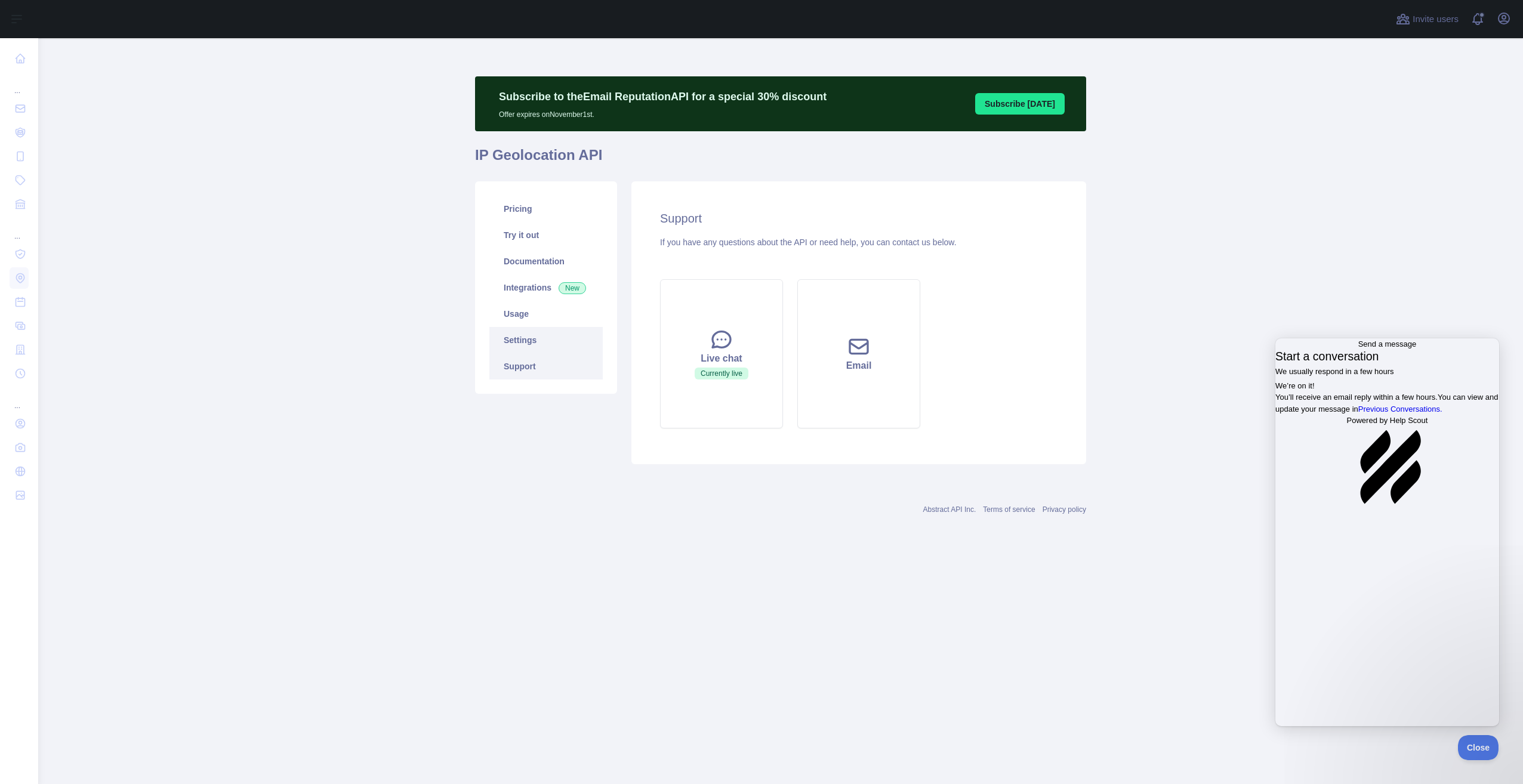
click at [526, 344] on link "Settings" at bounding box center [546, 340] width 114 height 27
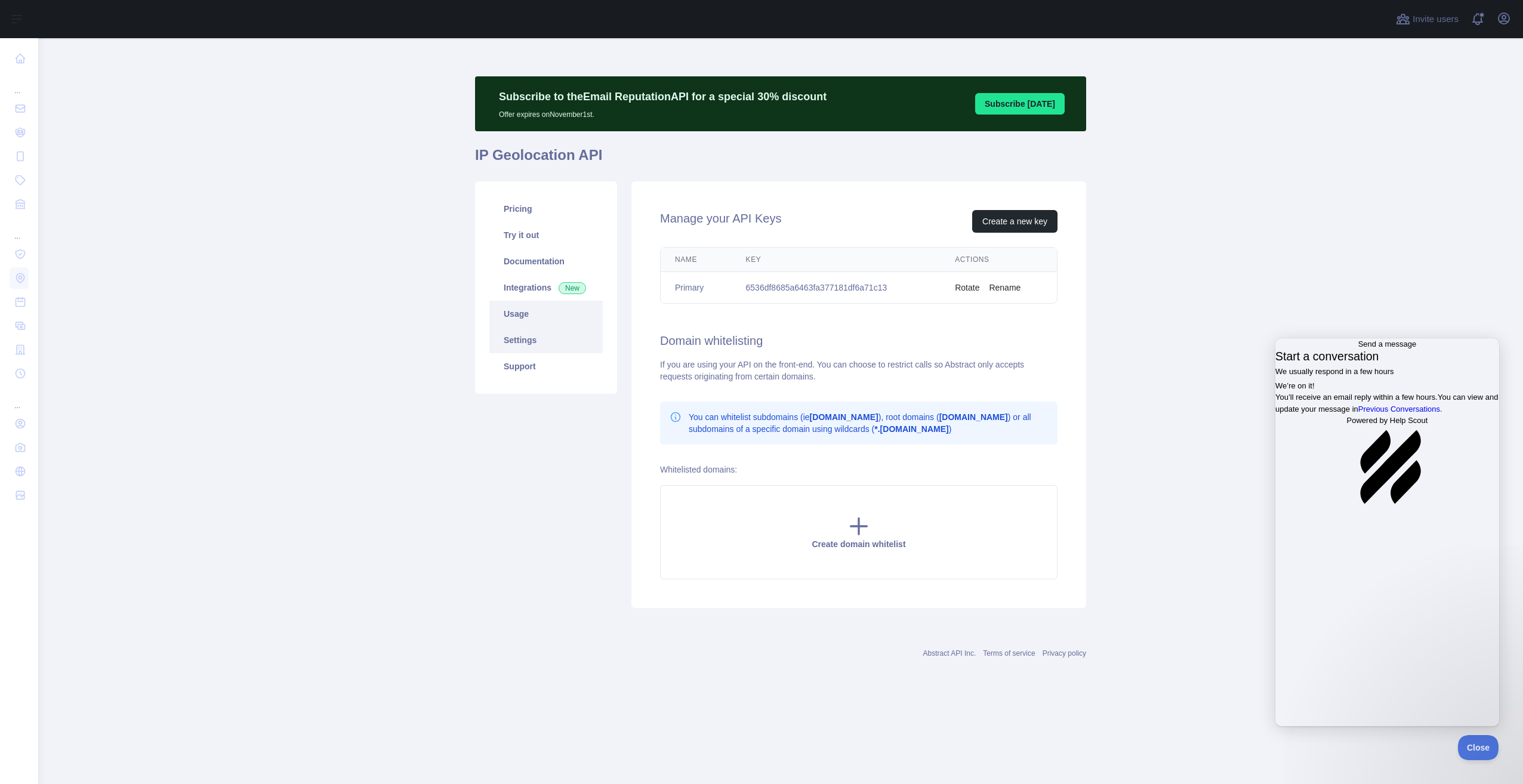
click at [526, 320] on link "Usage" at bounding box center [546, 314] width 114 height 27
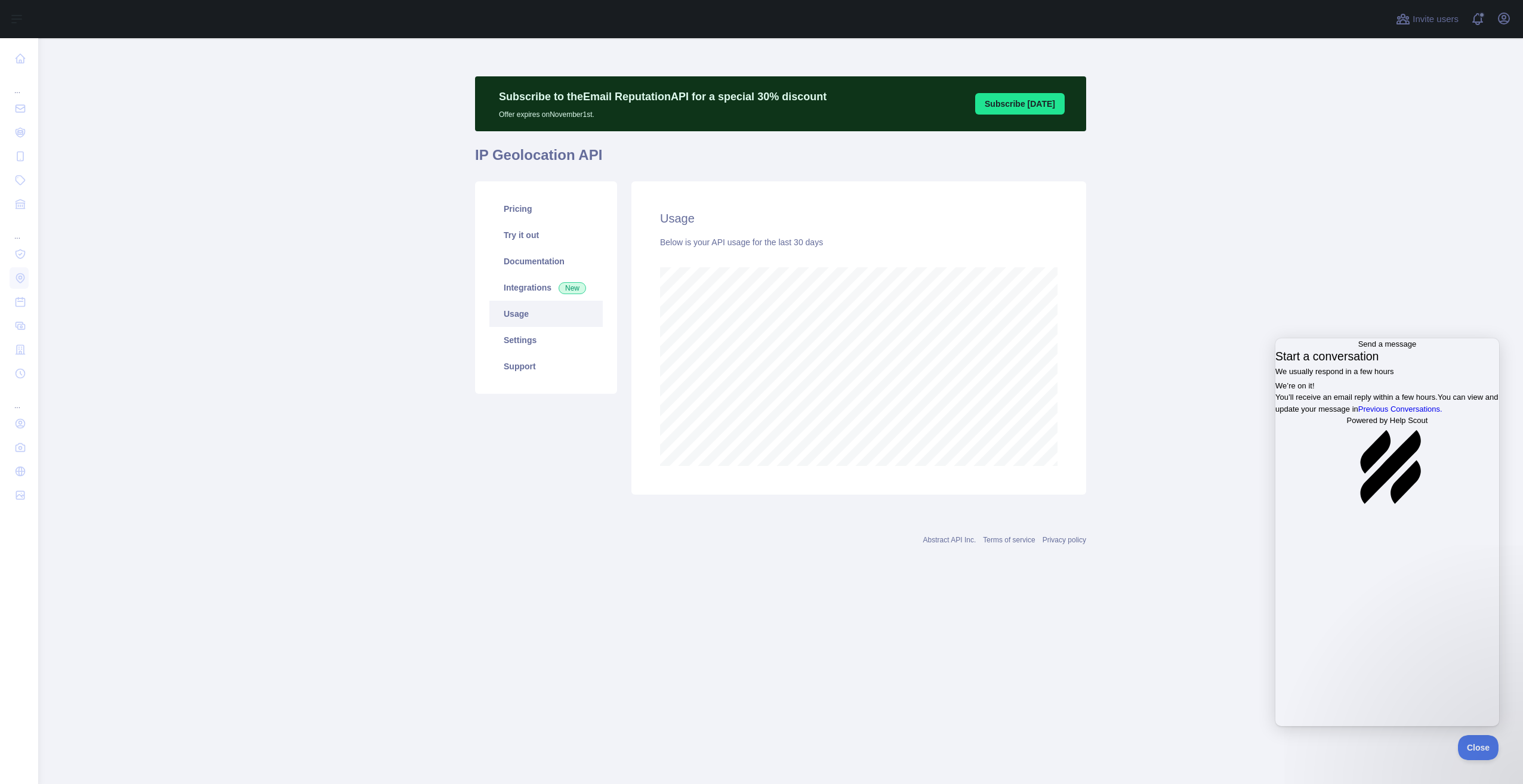
scroll to position [746, 1485]
click at [263, 171] on main "Subscribe to the Email Reputation API for a special 30 % discount Offer expires…" at bounding box center [780, 411] width 1485 height 746
click at [531, 206] on link "Pricing" at bounding box center [546, 209] width 114 height 27
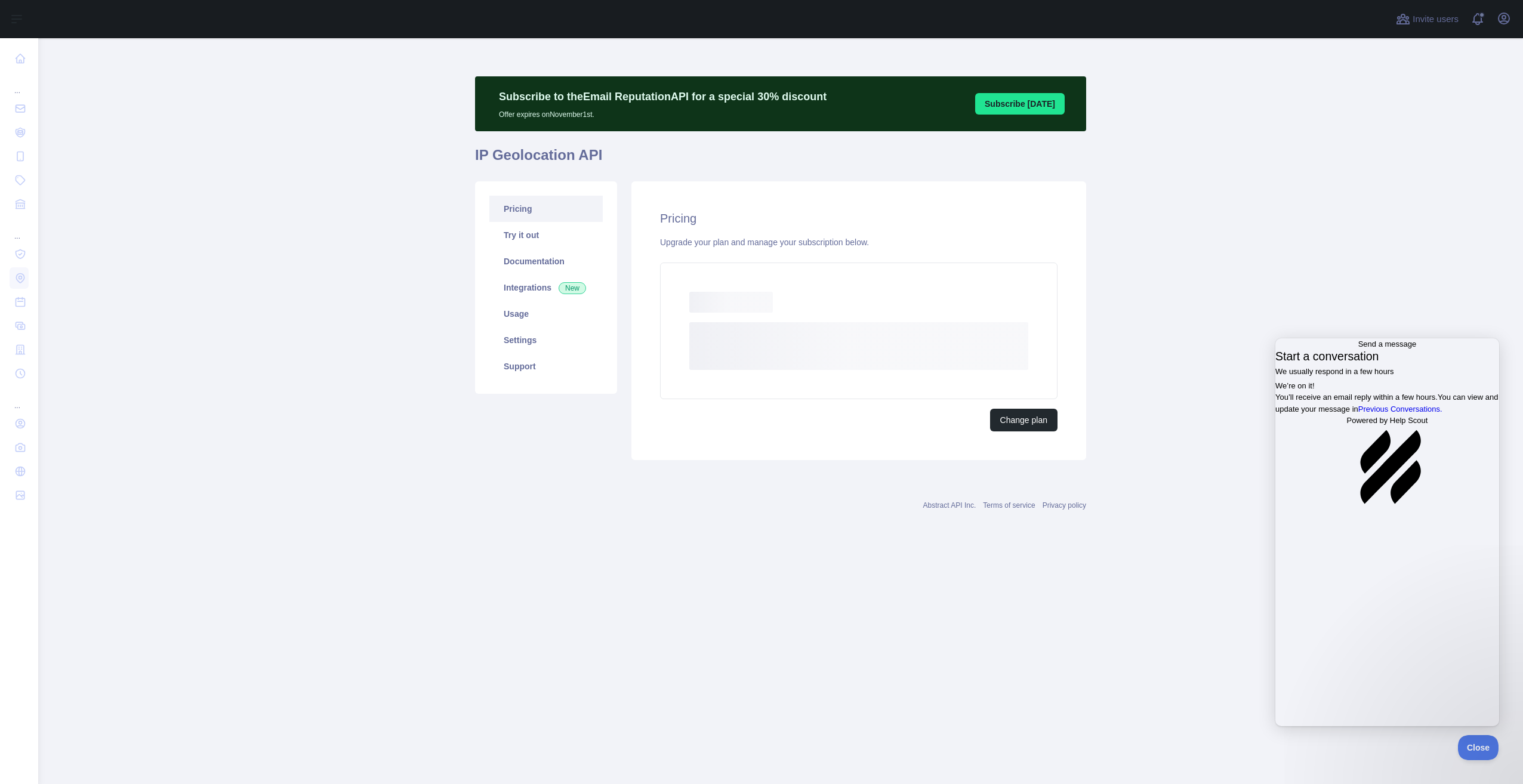
click at [1358, 348] on span "Go back" at bounding box center [1358, 343] width 0 height 9
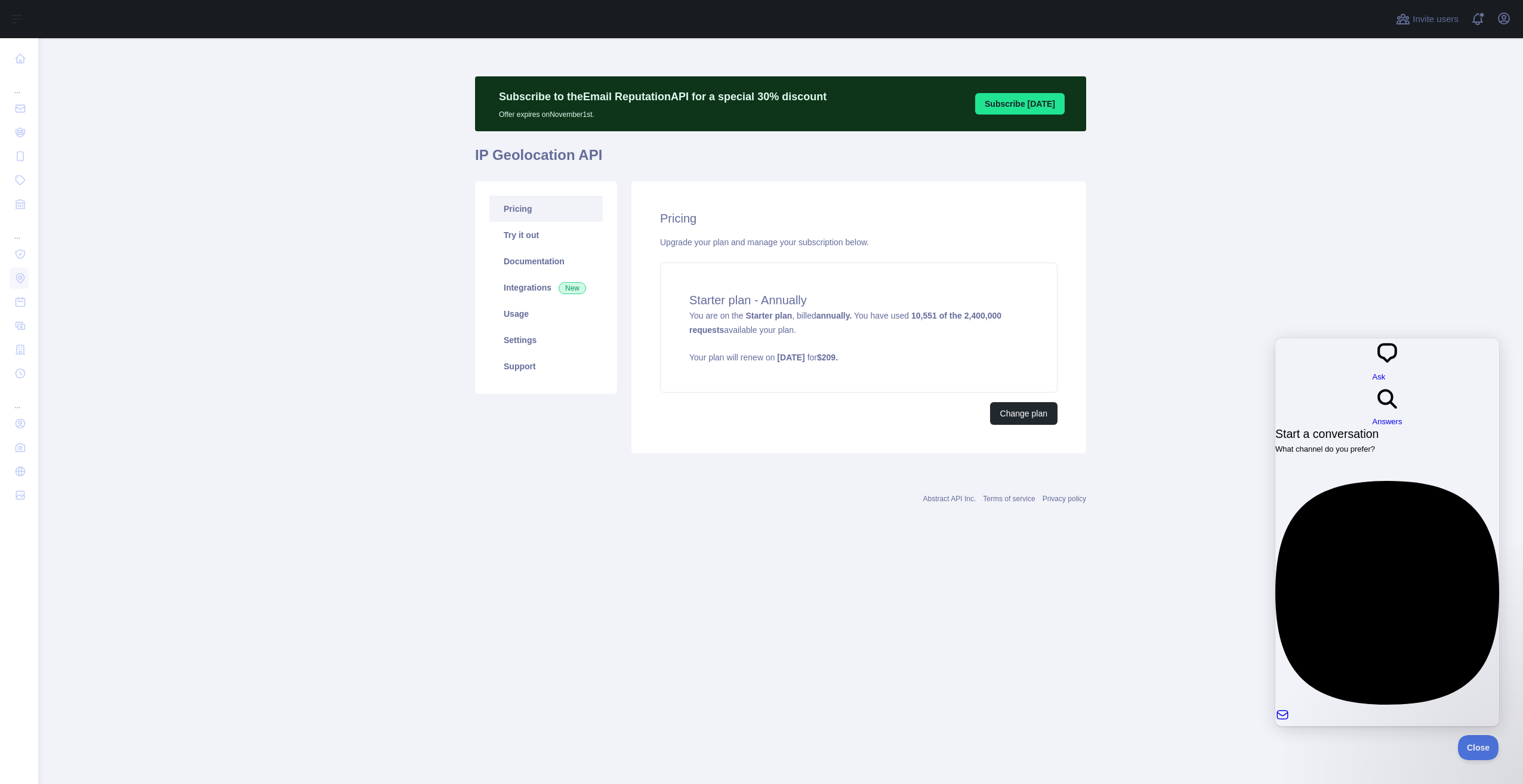
click at [1204, 672] on main "Subscribe to the Email Reputation API for a special 30 % discount Offer expires…" at bounding box center [780, 411] width 1485 height 746
click at [1478, 748] on span "Close" at bounding box center [1475, 746] width 41 height 8
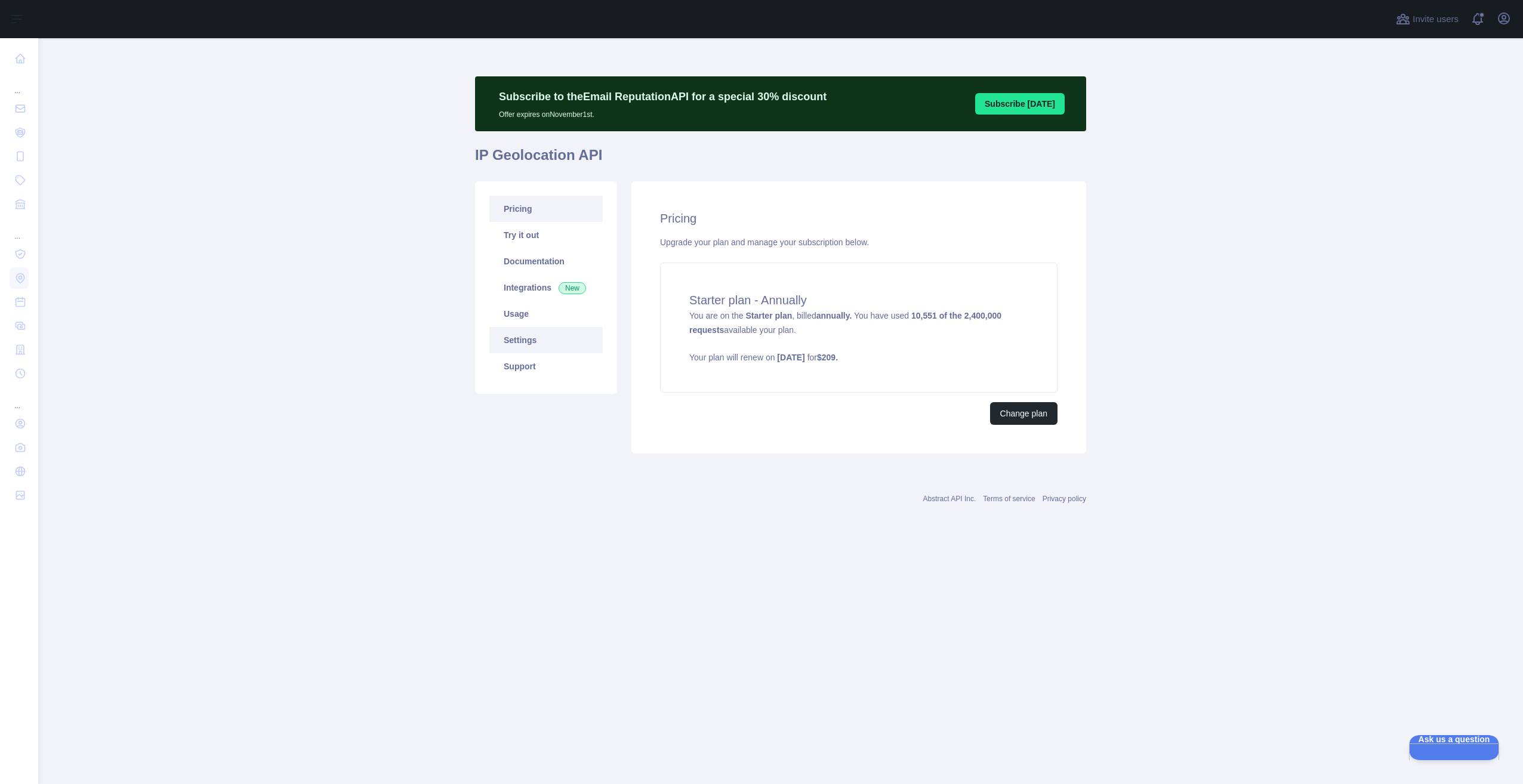
click at [533, 346] on link "Settings" at bounding box center [546, 340] width 114 height 27
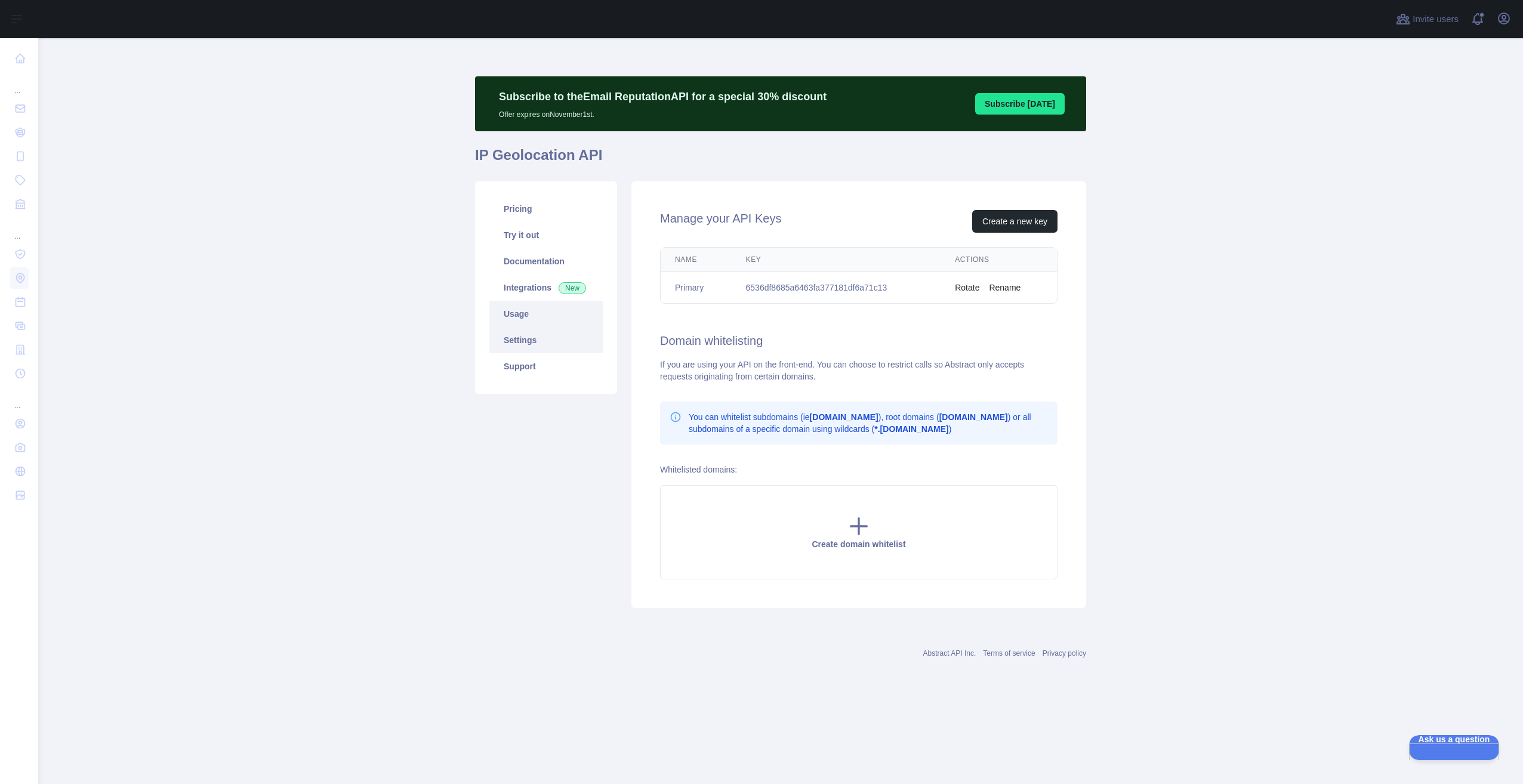
click at [533, 316] on link "Usage" at bounding box center [546, 314] width 114 height 27
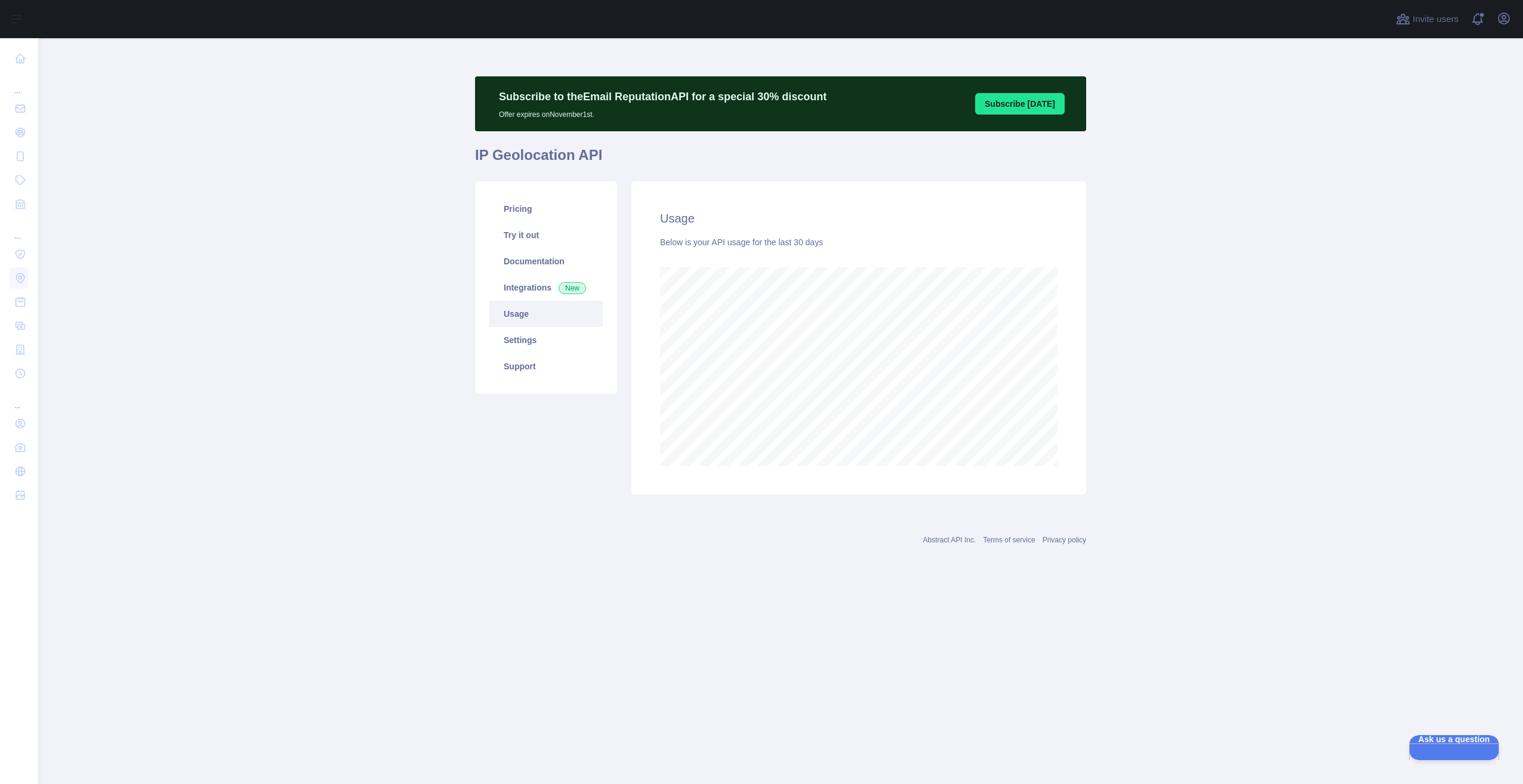
scroll to position [746, 1485]
click at [535, 293] on link "Integrations New" at bounding box center [546, 288] width 114 height 27
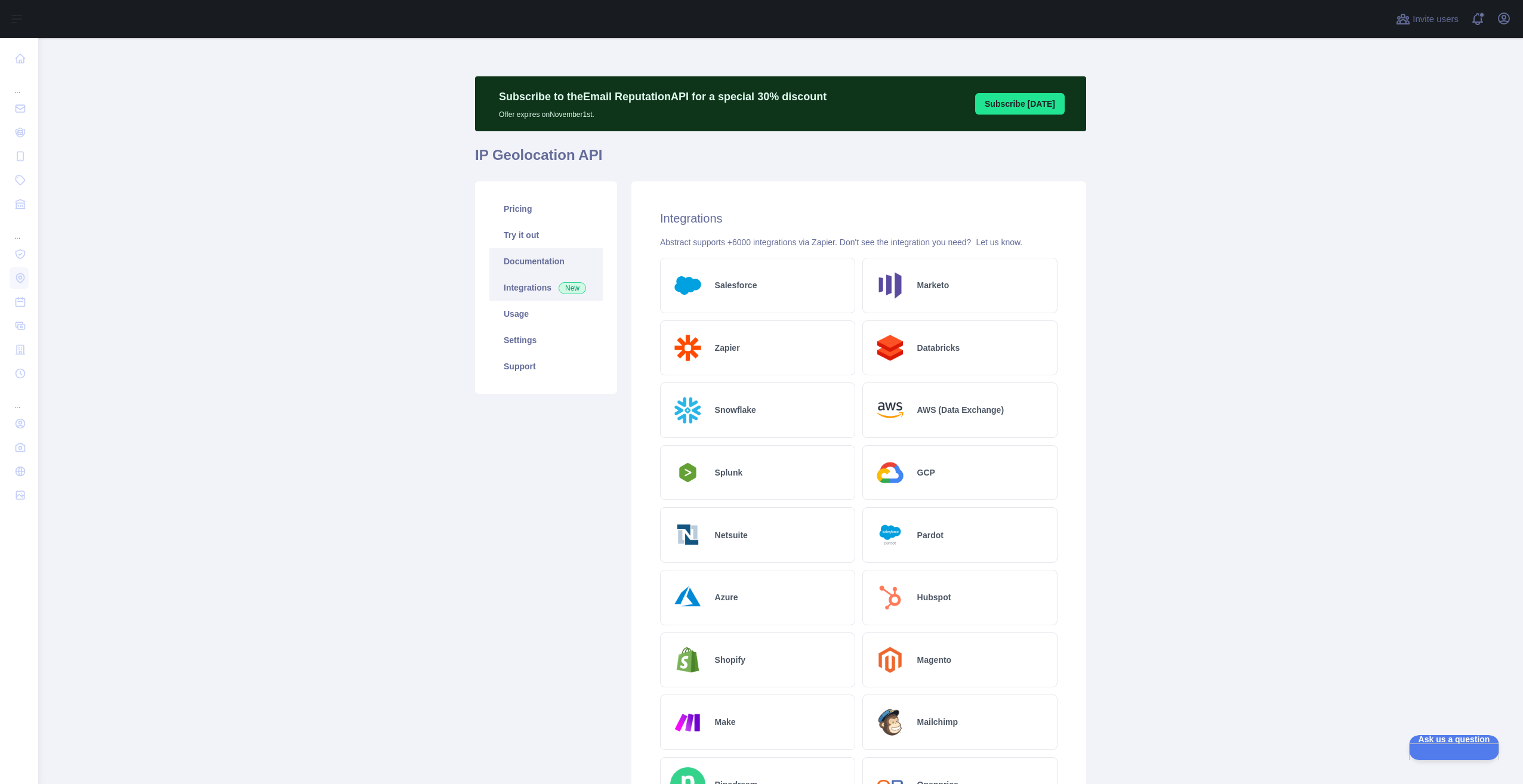
click at [536, 258] on link "Documentation" at bounding box center [546, 261] width 114 height 27
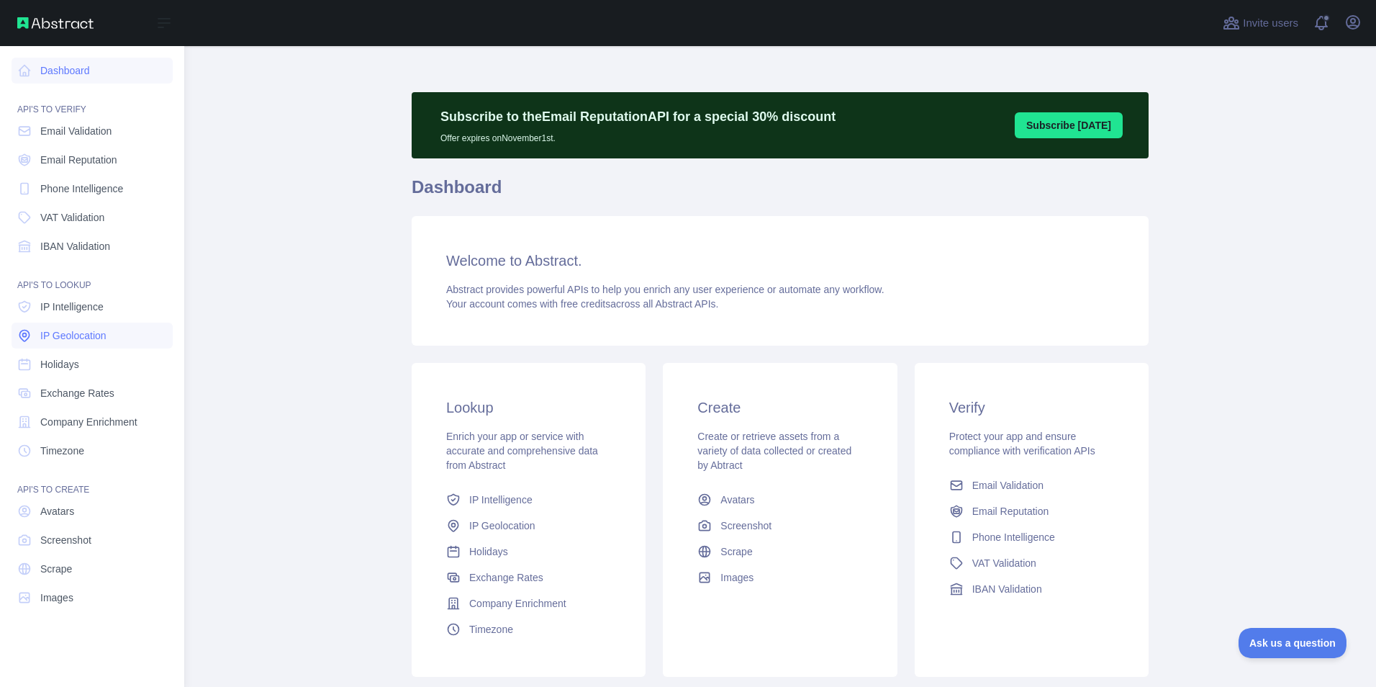
click at [104, 335] on span "IP Geolocation" at bounding box center [73, 335] width 66 height 14
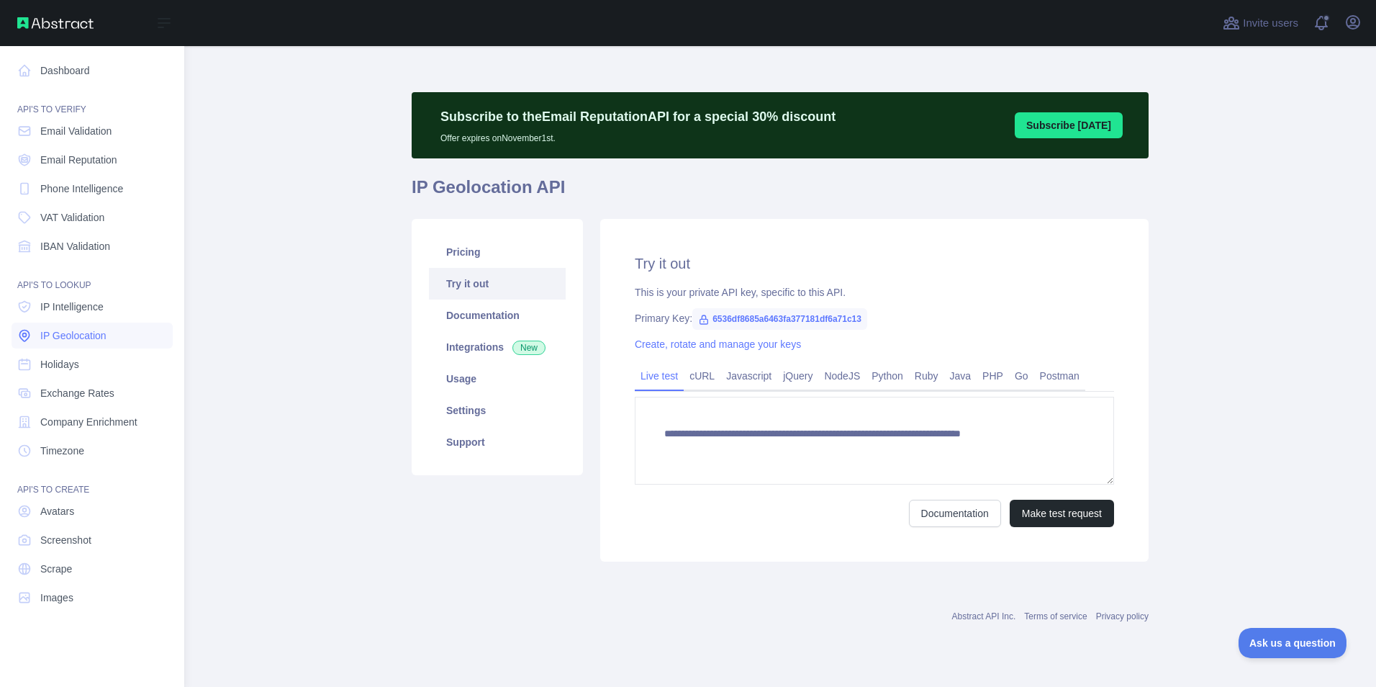
type textarea "**********"
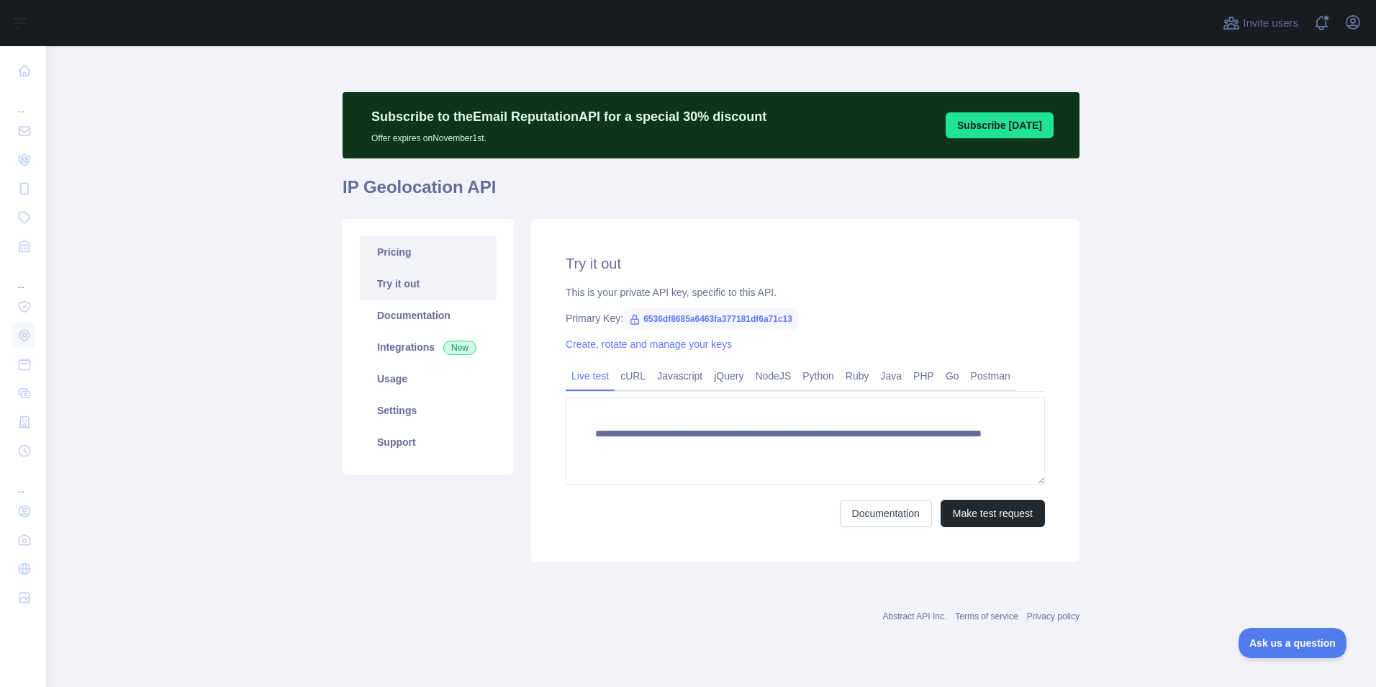
click at [414, 259] on link "Pricing" at bounding box center [428, 252] width 137 height 32
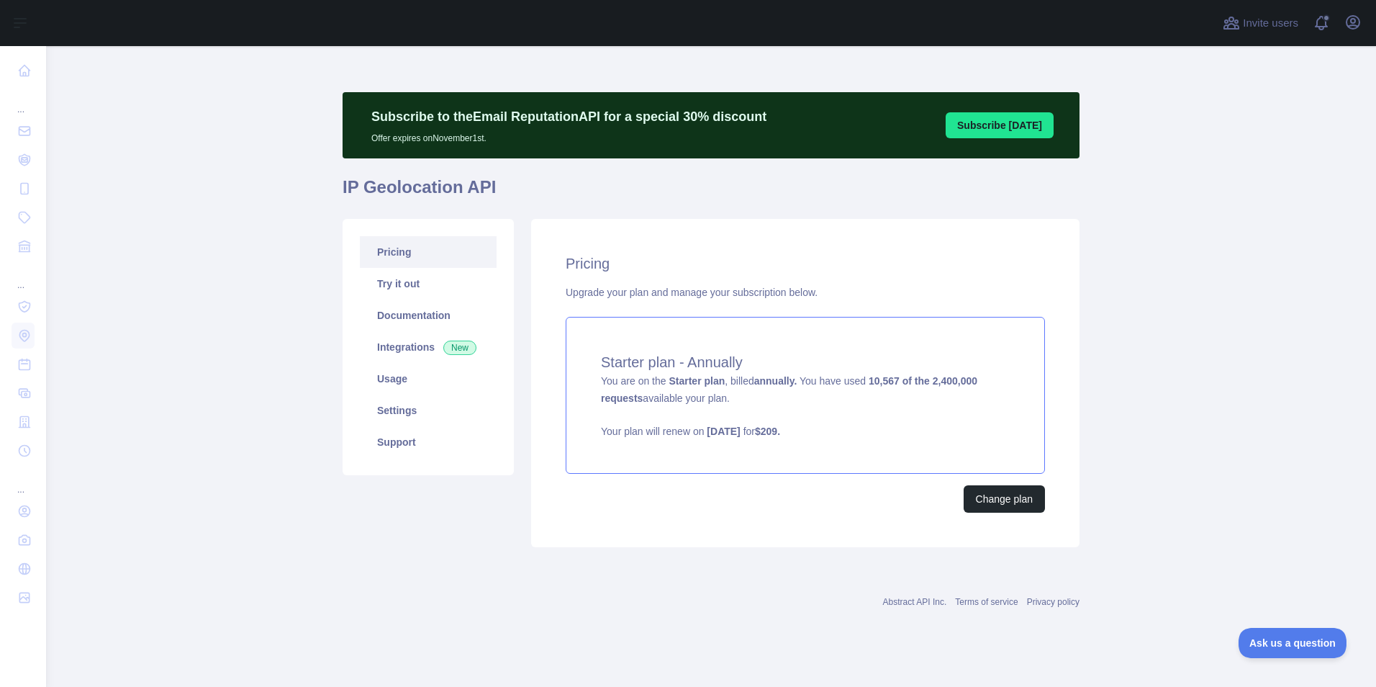
click at [931, 389] on div "Starter plan - Annually You are on the Starter plan , billed annually. You have…" at bounding box center [805, 395] width 479 height 157
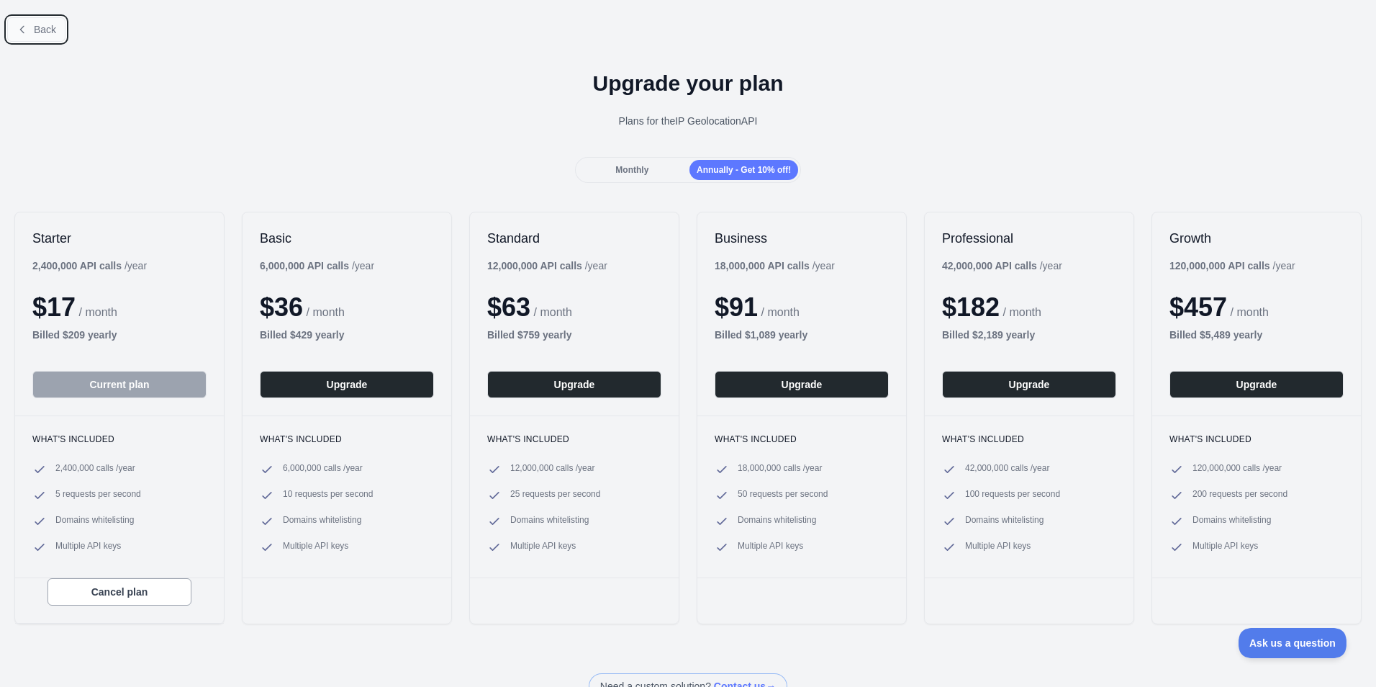
click at [46, 31] on span "Back" at bounding box center [45, 30] width 22 height 12
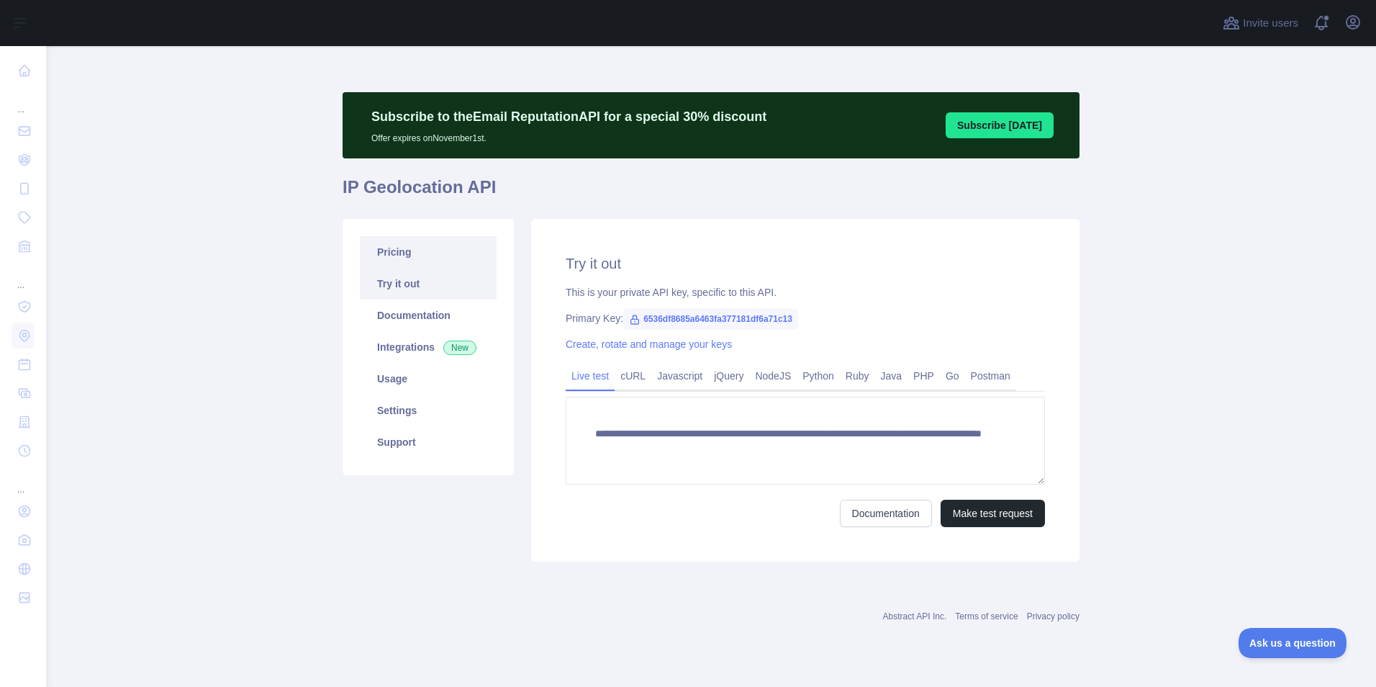
click at [415, 255] on link "Pricing" at bounding box center [428, 252] width 137 height 32
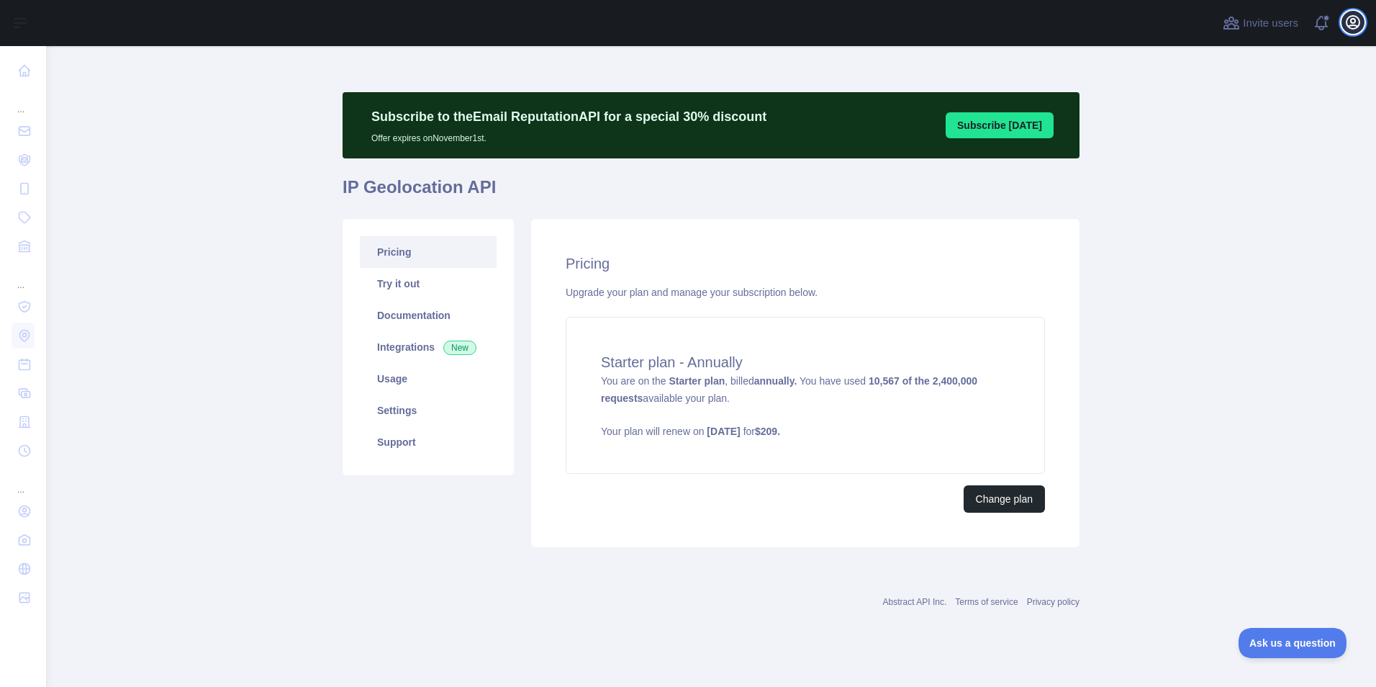
click at [1347, 25] on icon "button" at bounding box center [1352, 22] width 13 height 13
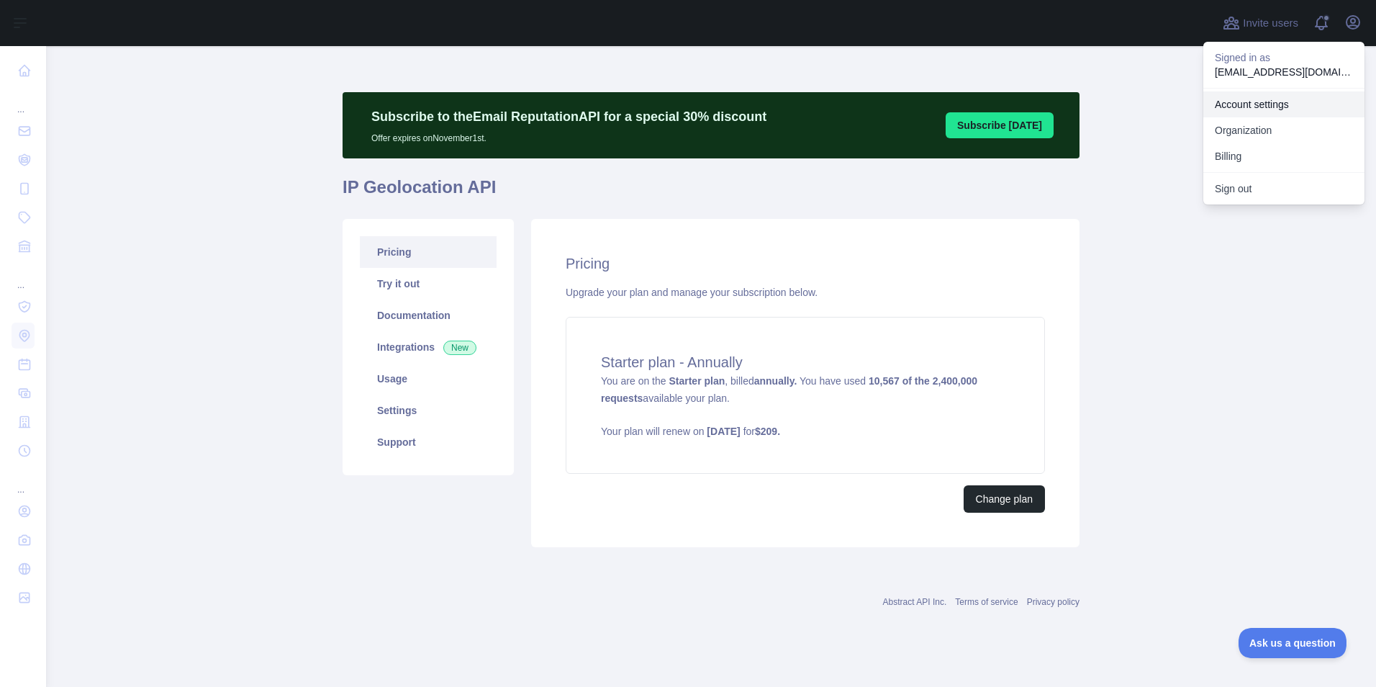
click at [1297, 104] on link "Account settings" at bounding box center [1283, 104] width 161 height 26
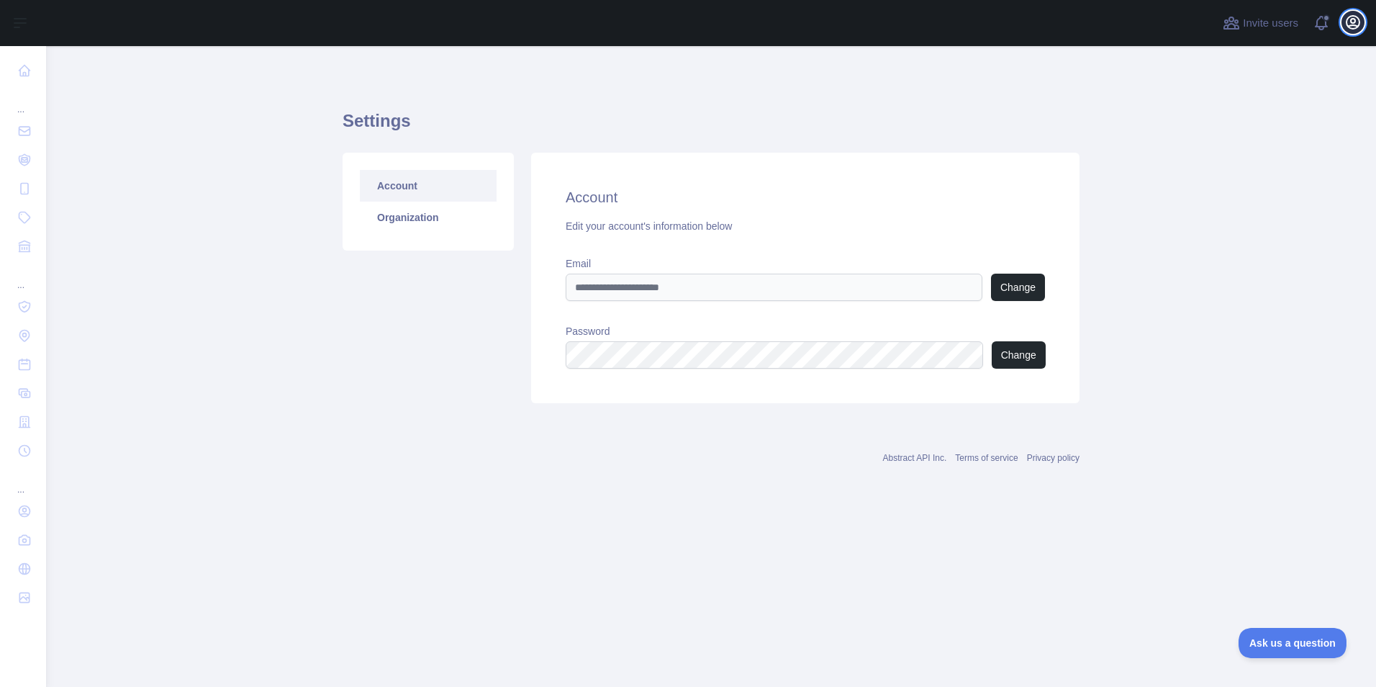
click at [1354, 27] on icon "button" at bounding box center [1352, 22] width 17 height 17
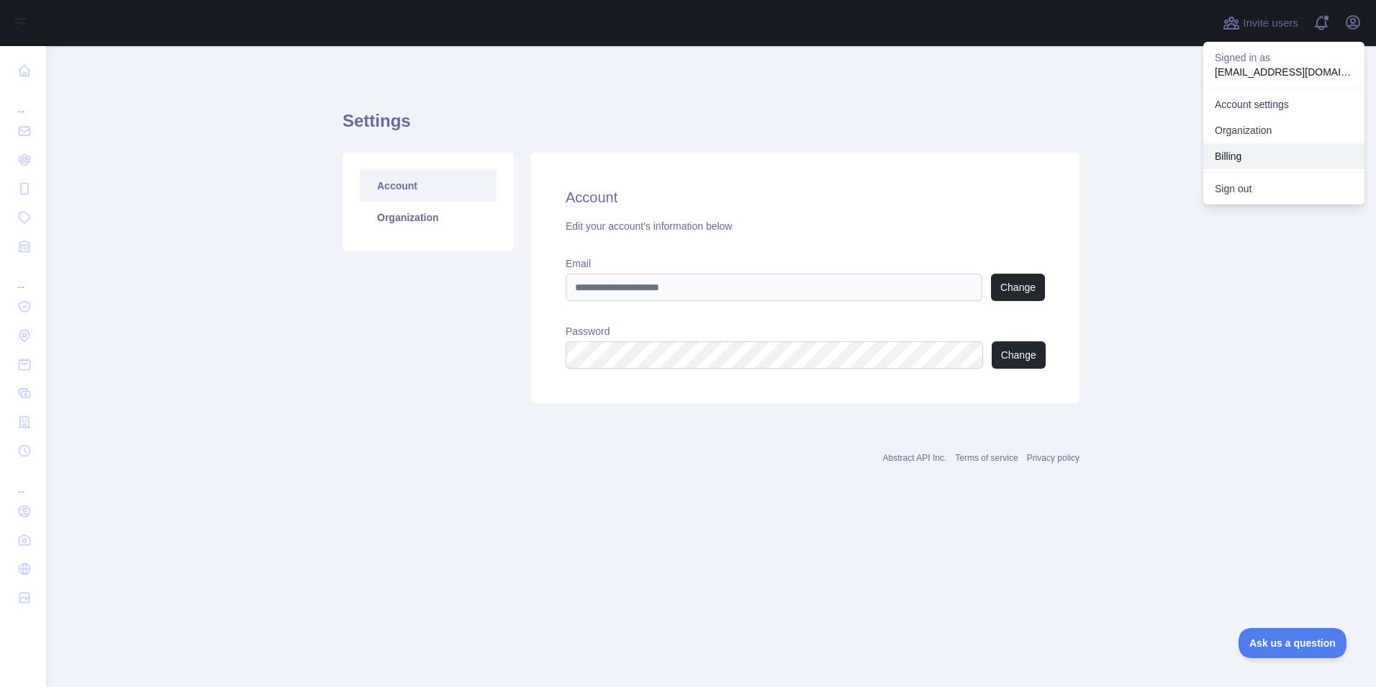
click at [1256, 155] on button "Billing" at bounding box center [1283, 156] width 161 height 26
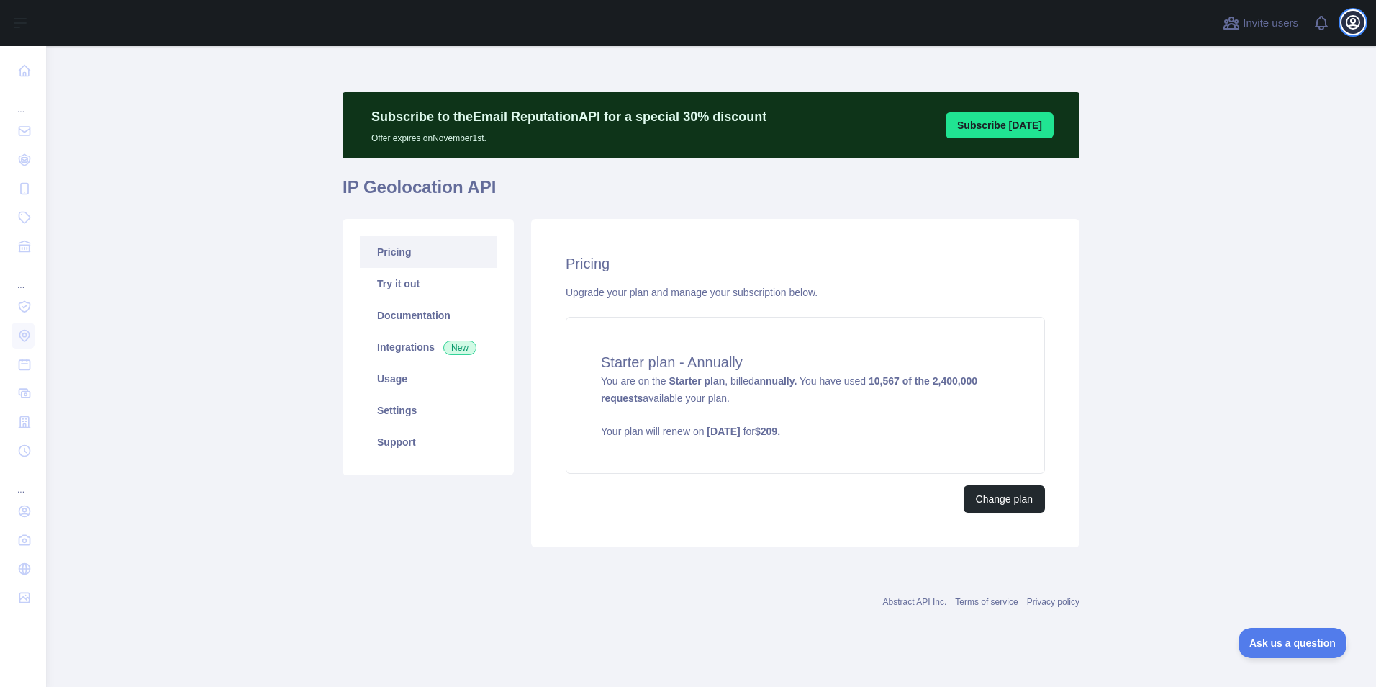
click at [1352, 32] on button "Open user menu" at bounding box center [1352, 22] width 23 height 23
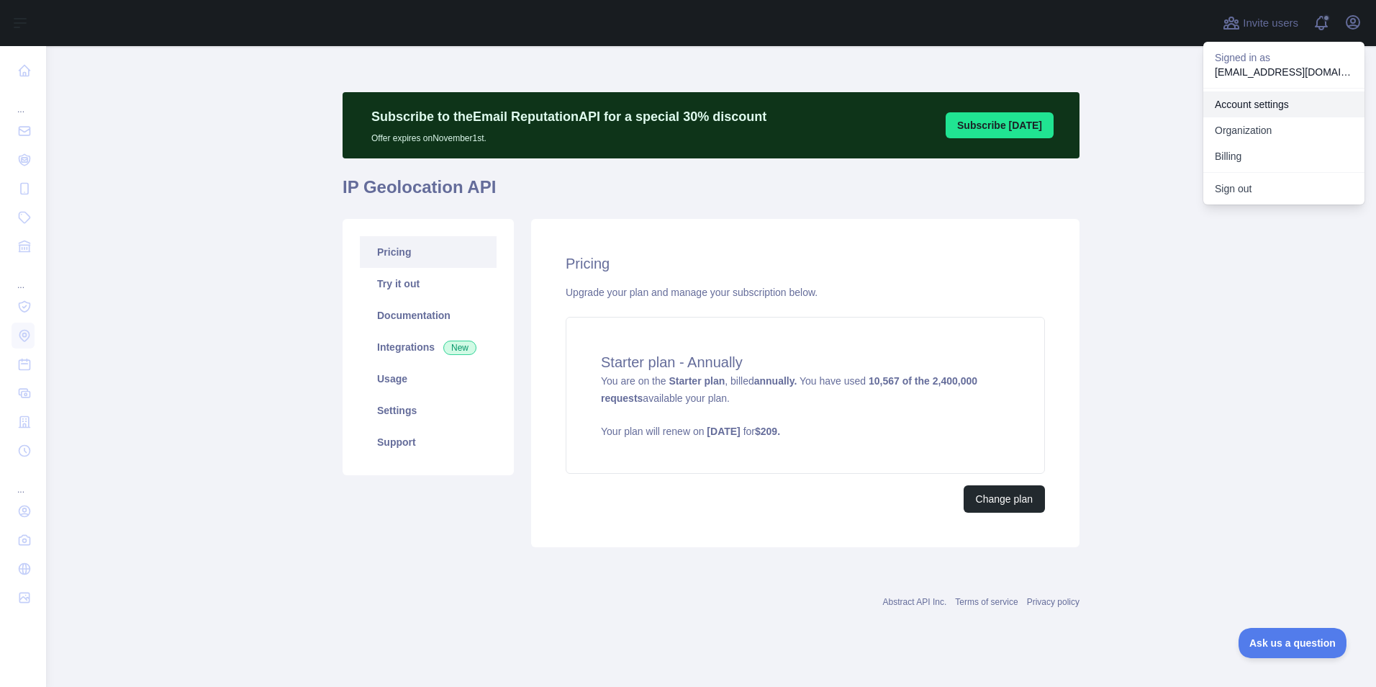
click at [1267, 107] on link "Account settings" at bounding box center [1283, 104] width 161 height 26
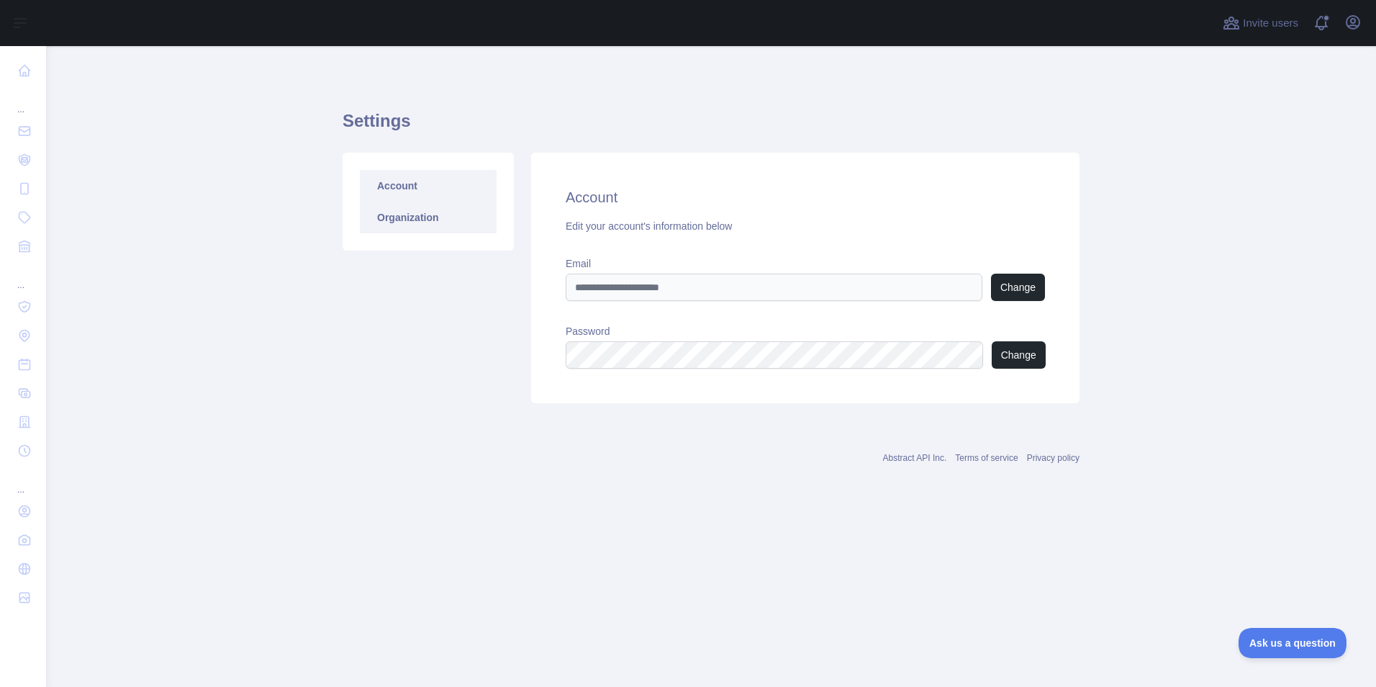
click at [408, 219] on link "Organization" at bounding box center [428, 218] width 137 height 32
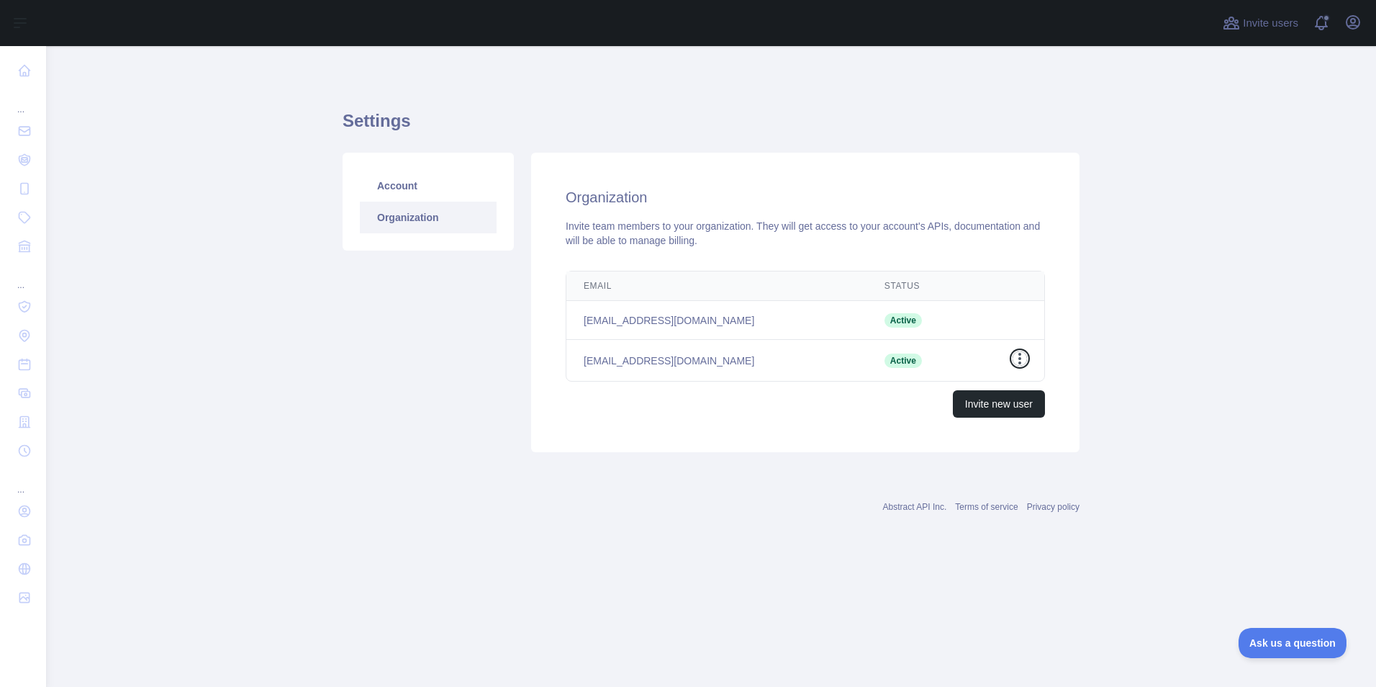
click at [1016, 361] on icon "button" at bounding box center [1020, 358] width 14 height 14
click at [916, 388] on button "Remove user" at bounding box center [946, 387] width 161 height 26
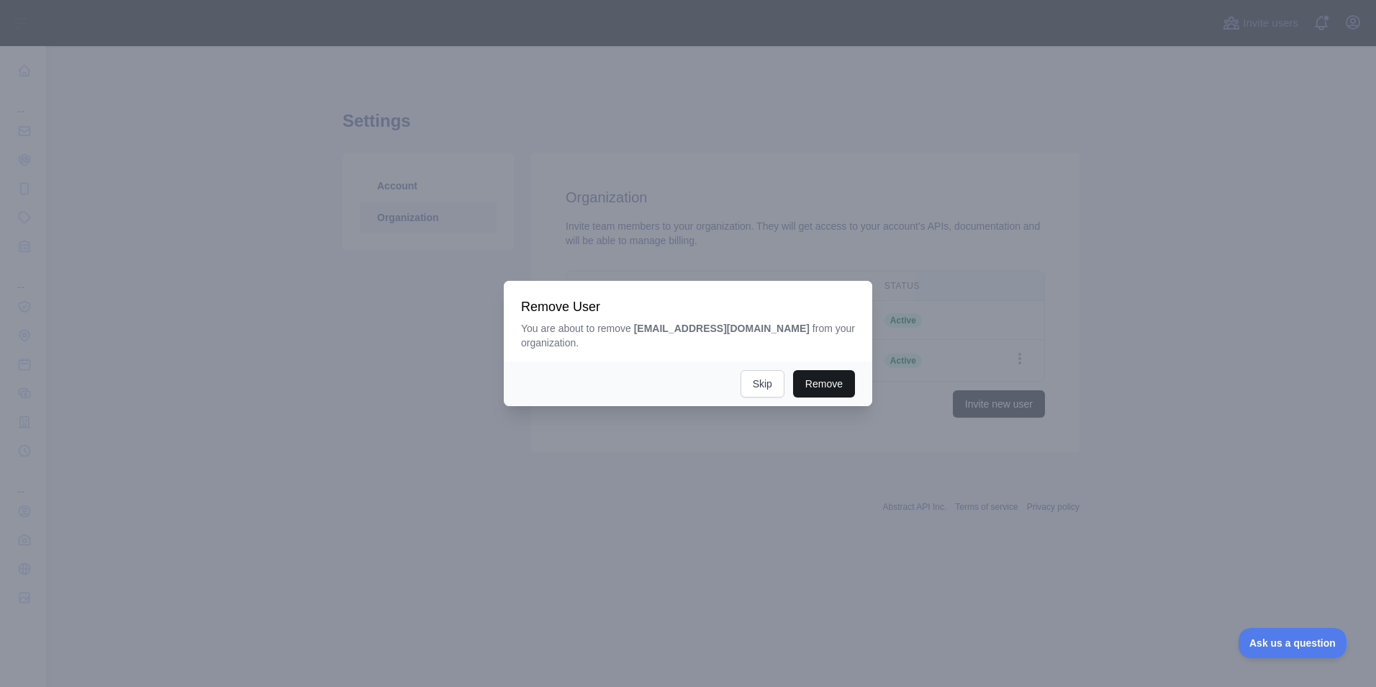
click at [823, 380] on button "Remove" at bounding box center [824, 383] width 62 height 27
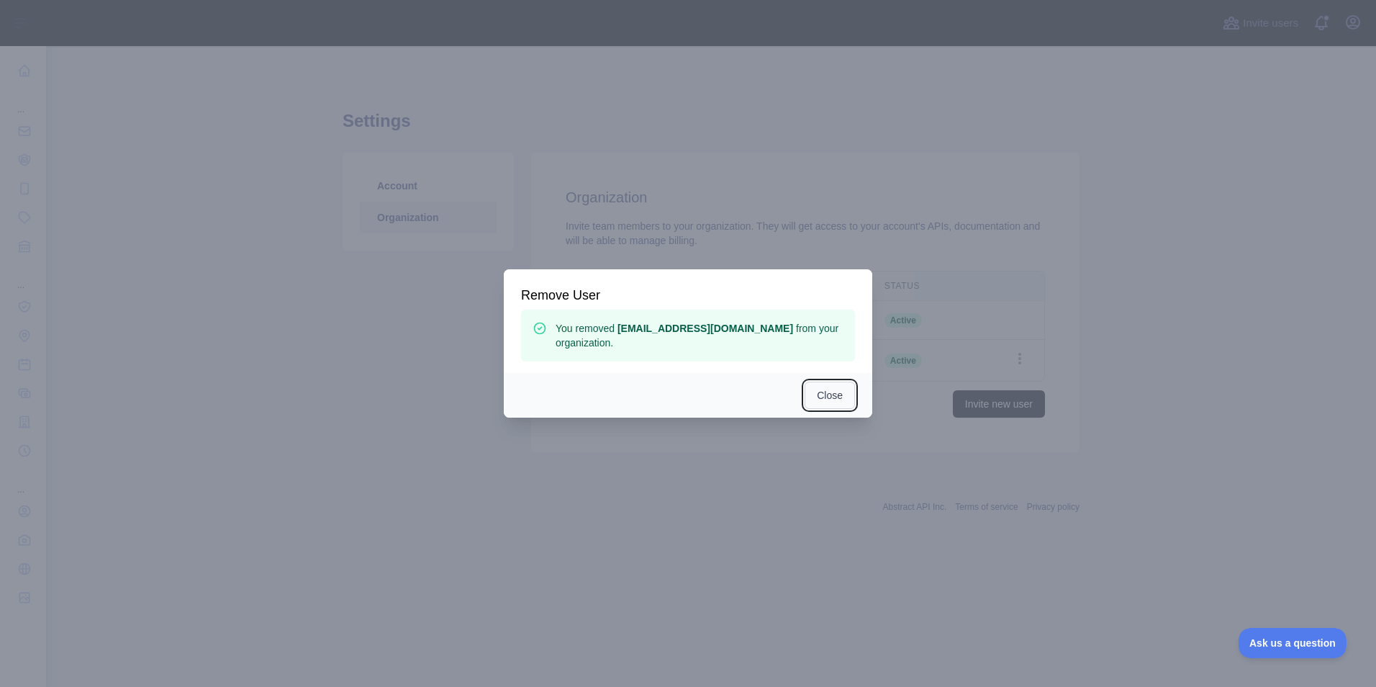
click at [834, 392] on button "Close" at bounding box center [830, 394] width 50 height 27
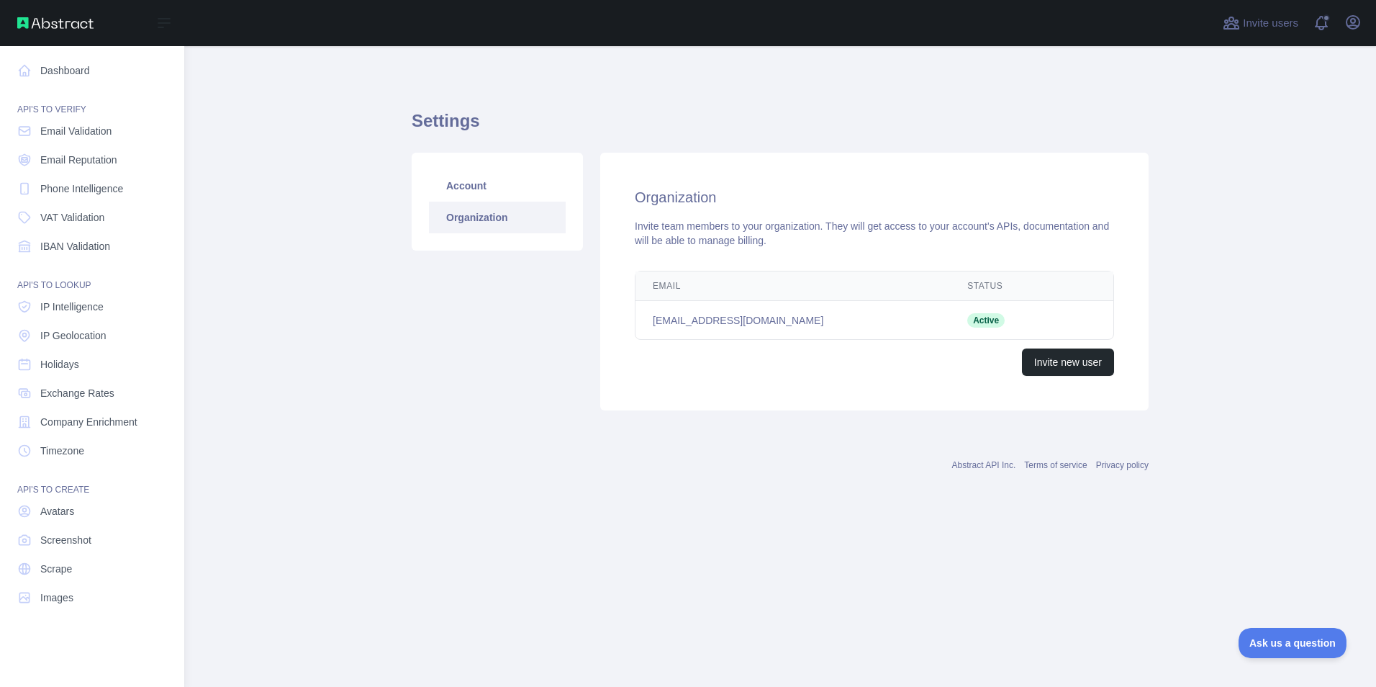
click at [95, 55] on nav "Dashboard API'S TO VERIFY Email Validation Email Reputation Phone Intelligence …" at bounding box center [92, 354] width 161 height 617
click at [73, 71] on link "Dashboard" at bounding box center [92, 71] width 161 height 26
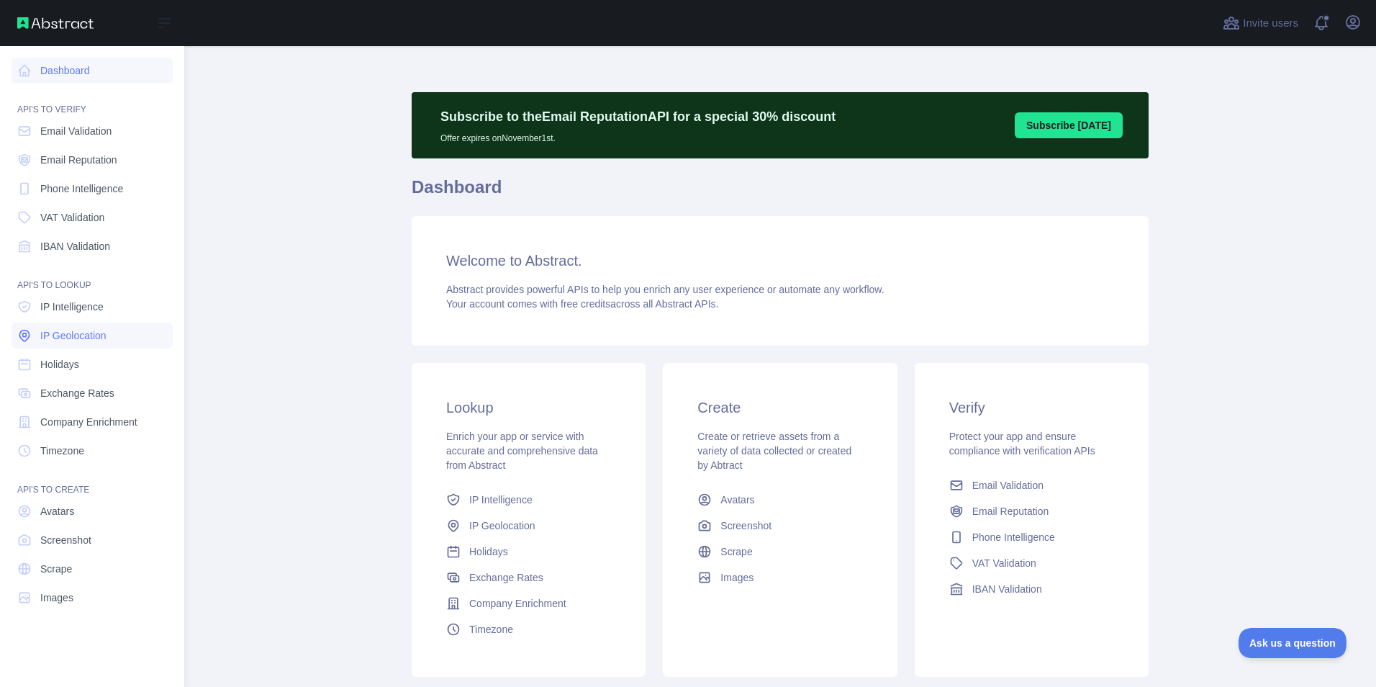
click at [104, 335] on span "IP Geolocation" at bounding box center [73, 335] width 66 height 14
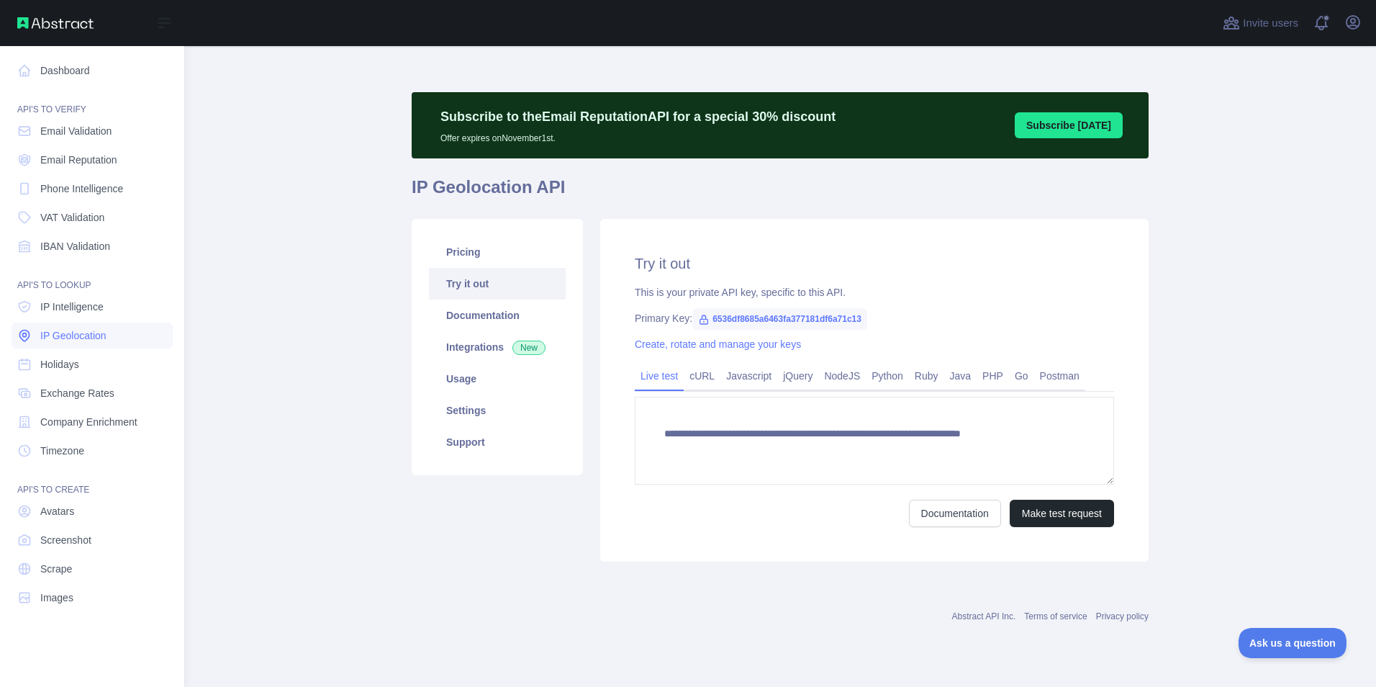
type textarea "**********"
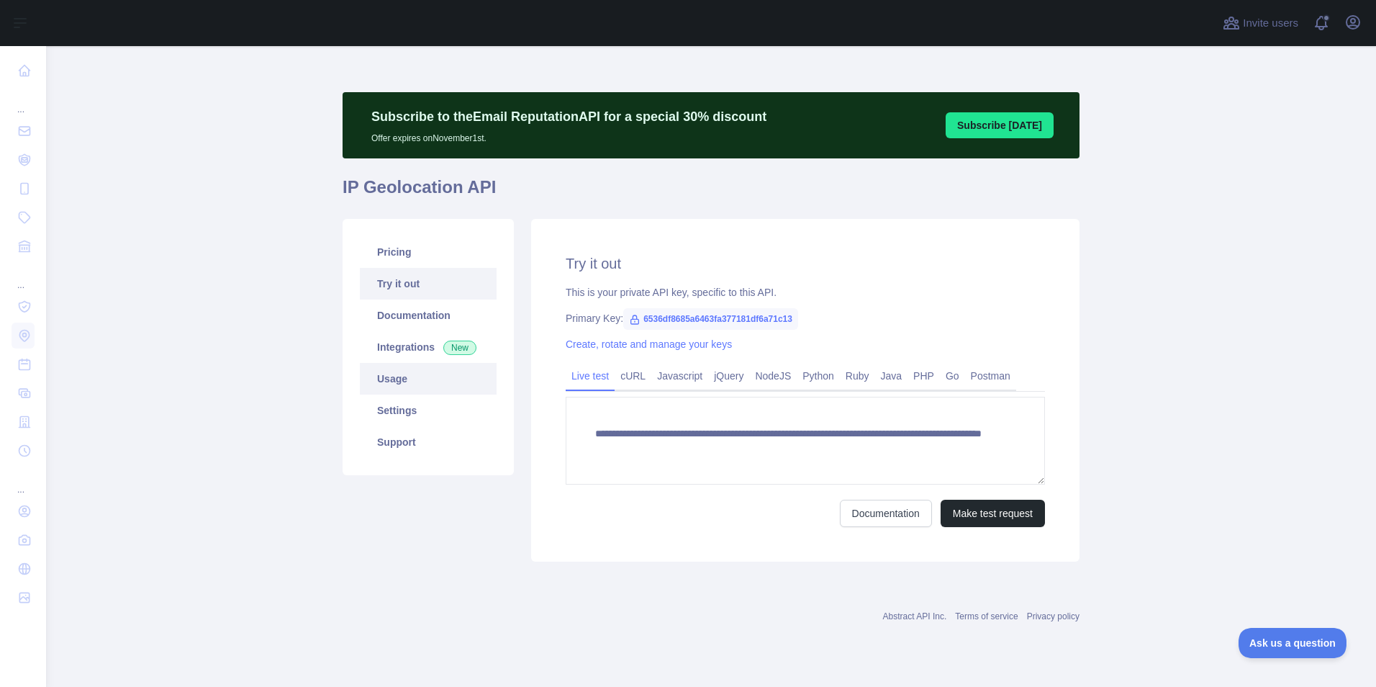
click at [420, 377] on link "Usage" at bounding box center [428, 379] width 137 height 32
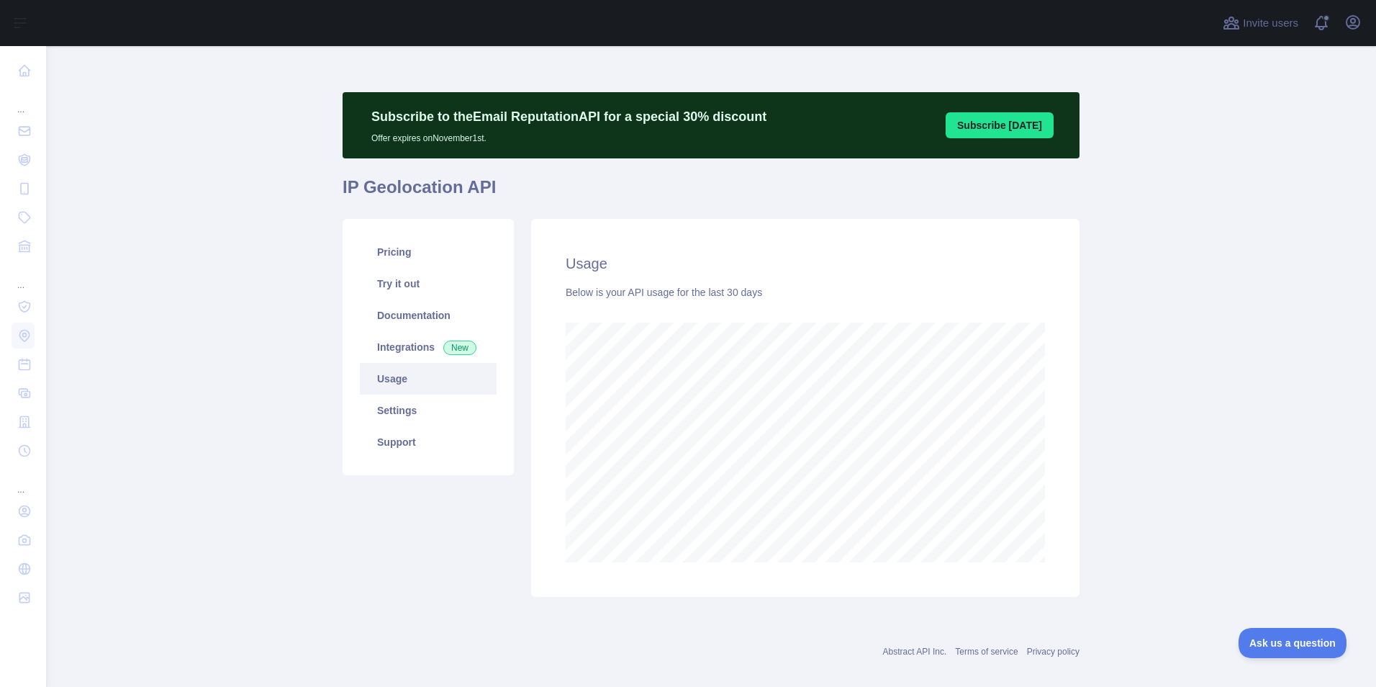
scroll to position [641, 1319]
